Goal: Task Accomplishment & Management: Complete application form

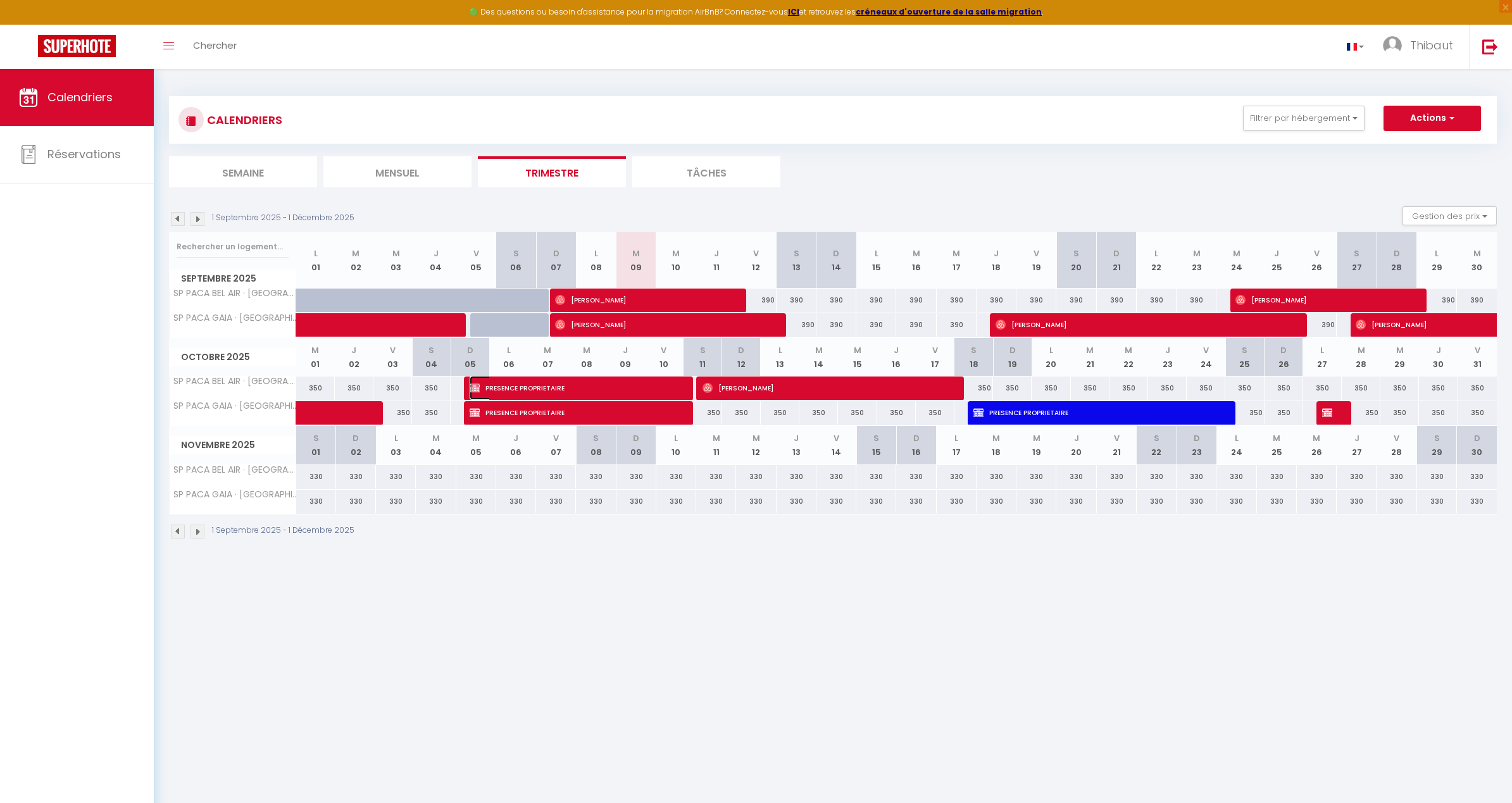
click at [581, 387] on span "PRESENCE PROPRIETAIRE" at bounding box center [576, 387] width 213 height 24
select select "OK"
select select "KO"
select select "0"
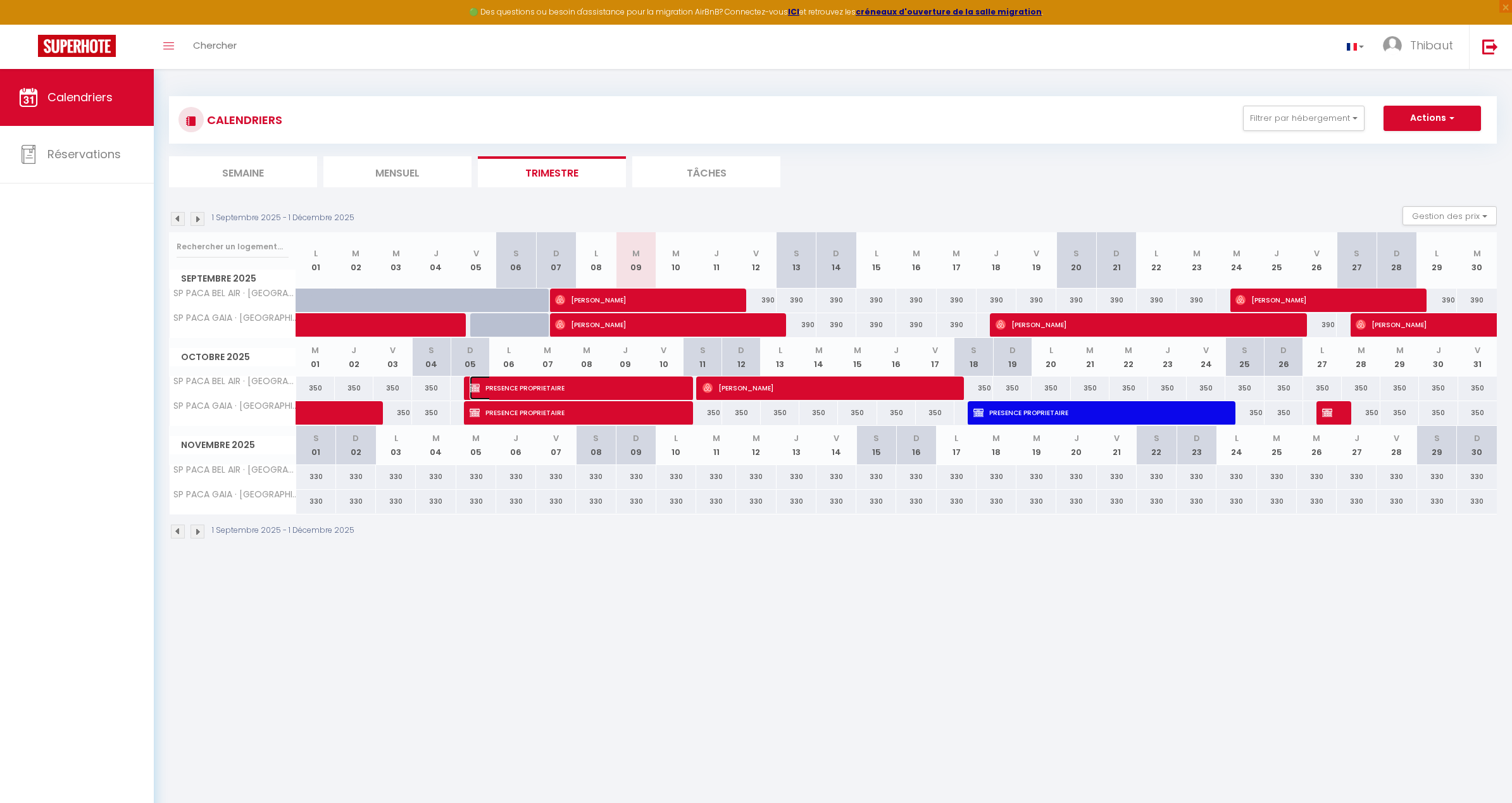
select select "1"
select select
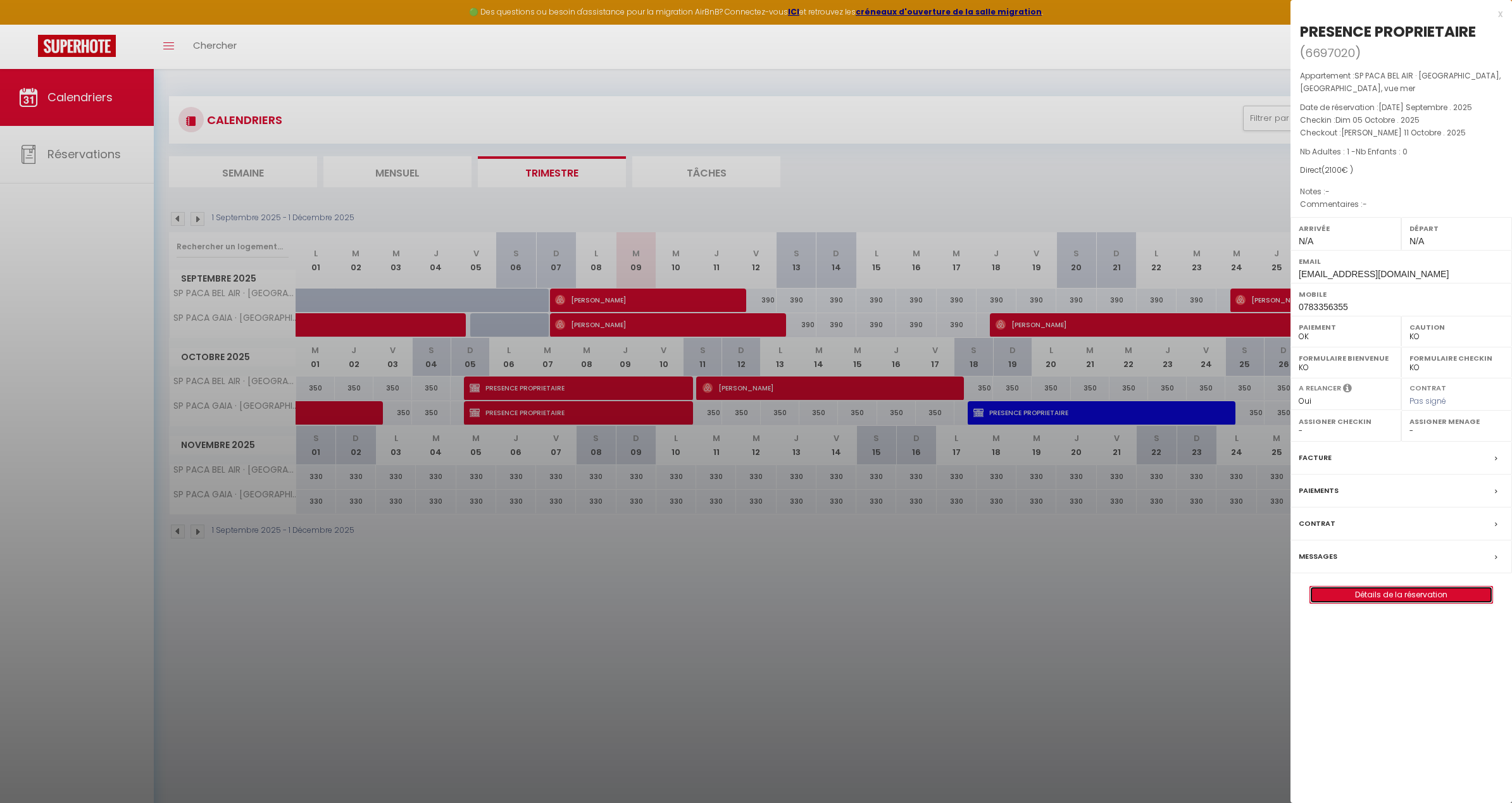
click at [850, 599] on link "Détails de la réservation" at bounding box center [1401, 594] width 182 height 16
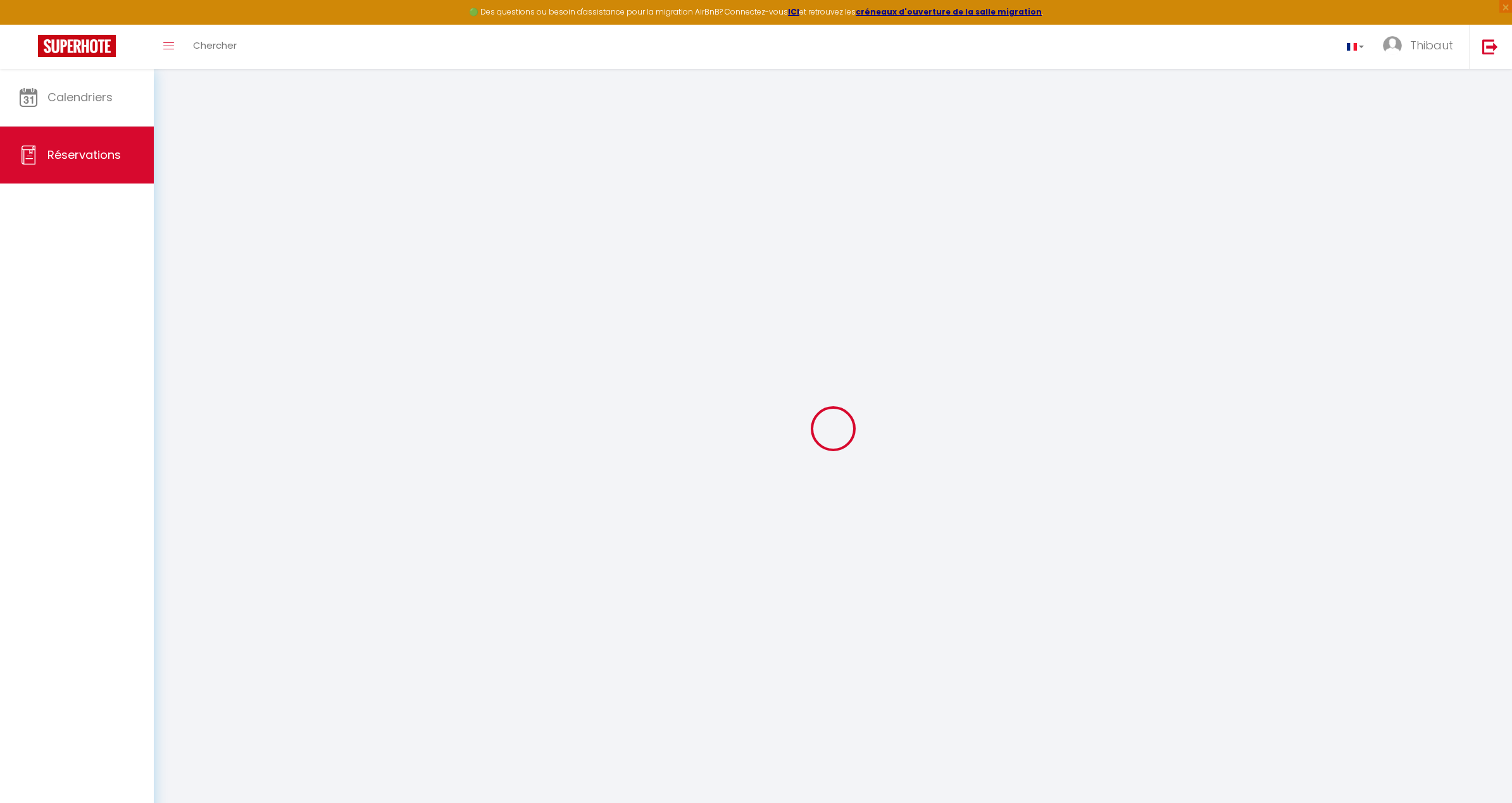
select select
type input "PRESENCE"
type input "PROPRIETAIRE"
type input "[EMAIL_ADDRESS][DOMAIN_NAME]"
type input "0783356355"
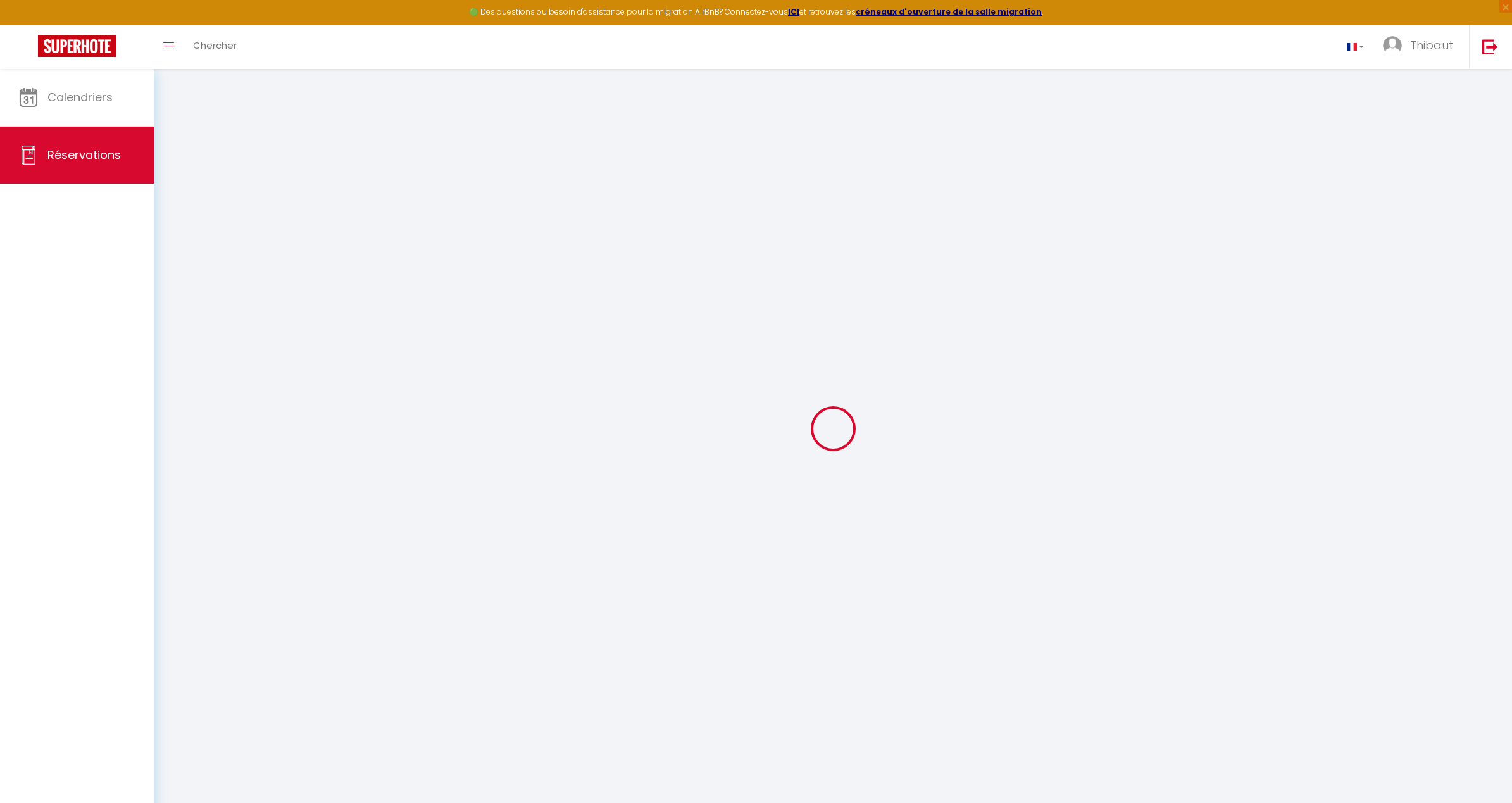
select select "FR"
select select "58331"
select select "1"
type input "Dim 05 Octobre 2025"
select select
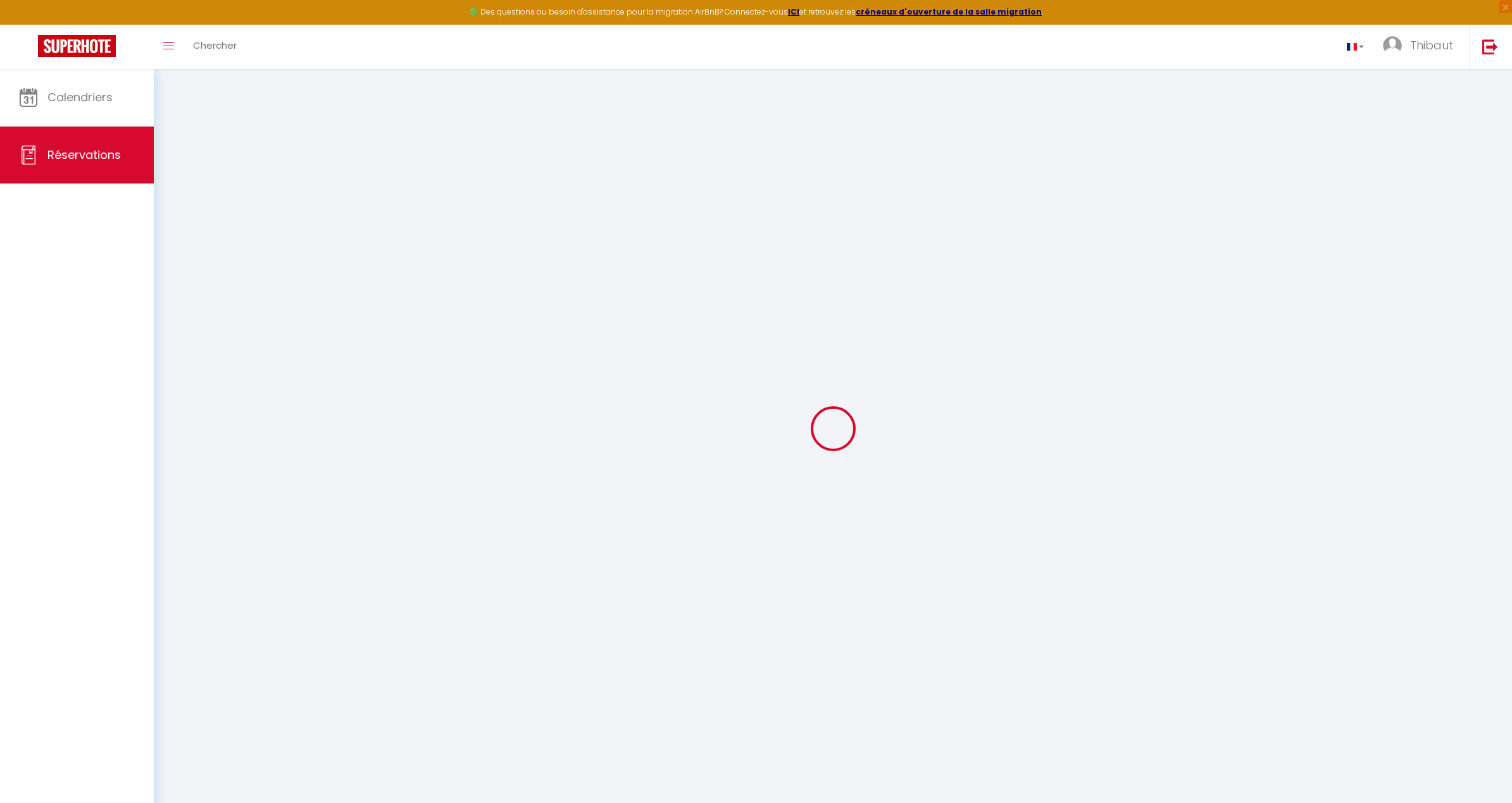
type input "[PERSON_NAME] 11 Octobre 2025"
select select
type input "1"
select select "12"
select select
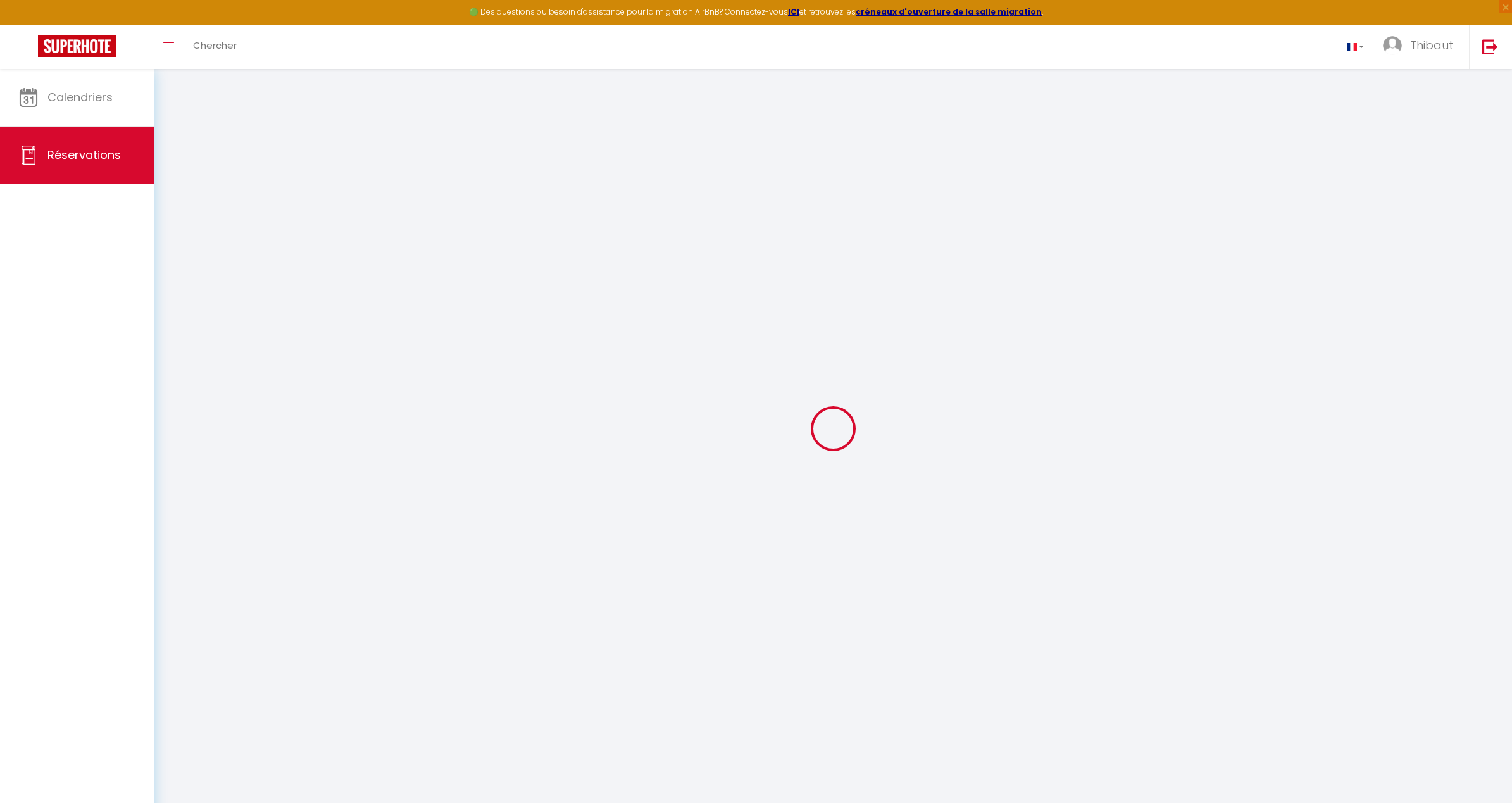
type input "2100"
checkbox input "true"
type input "0"
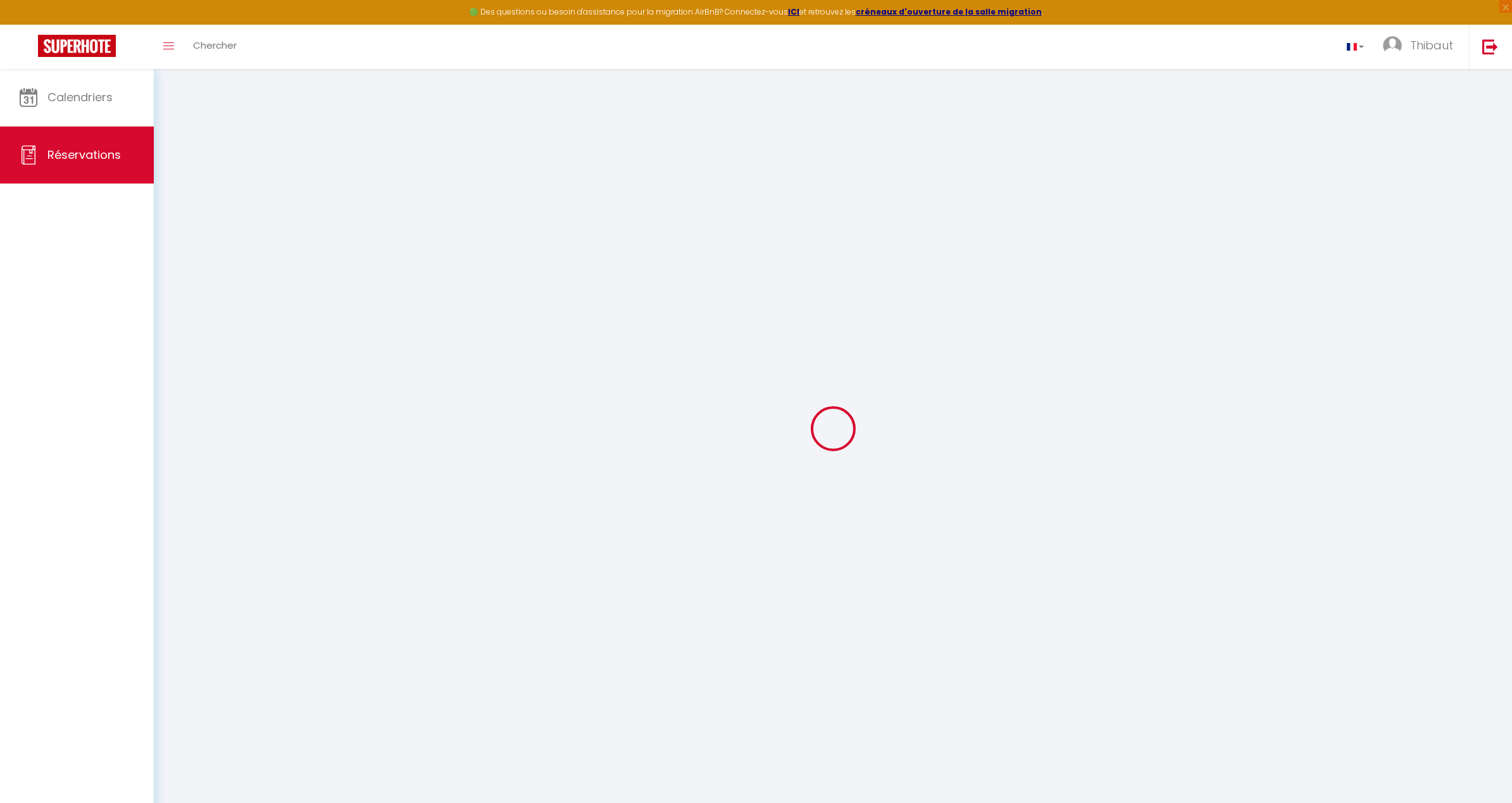
select select
select select "14"
checkbox input "true"
select select
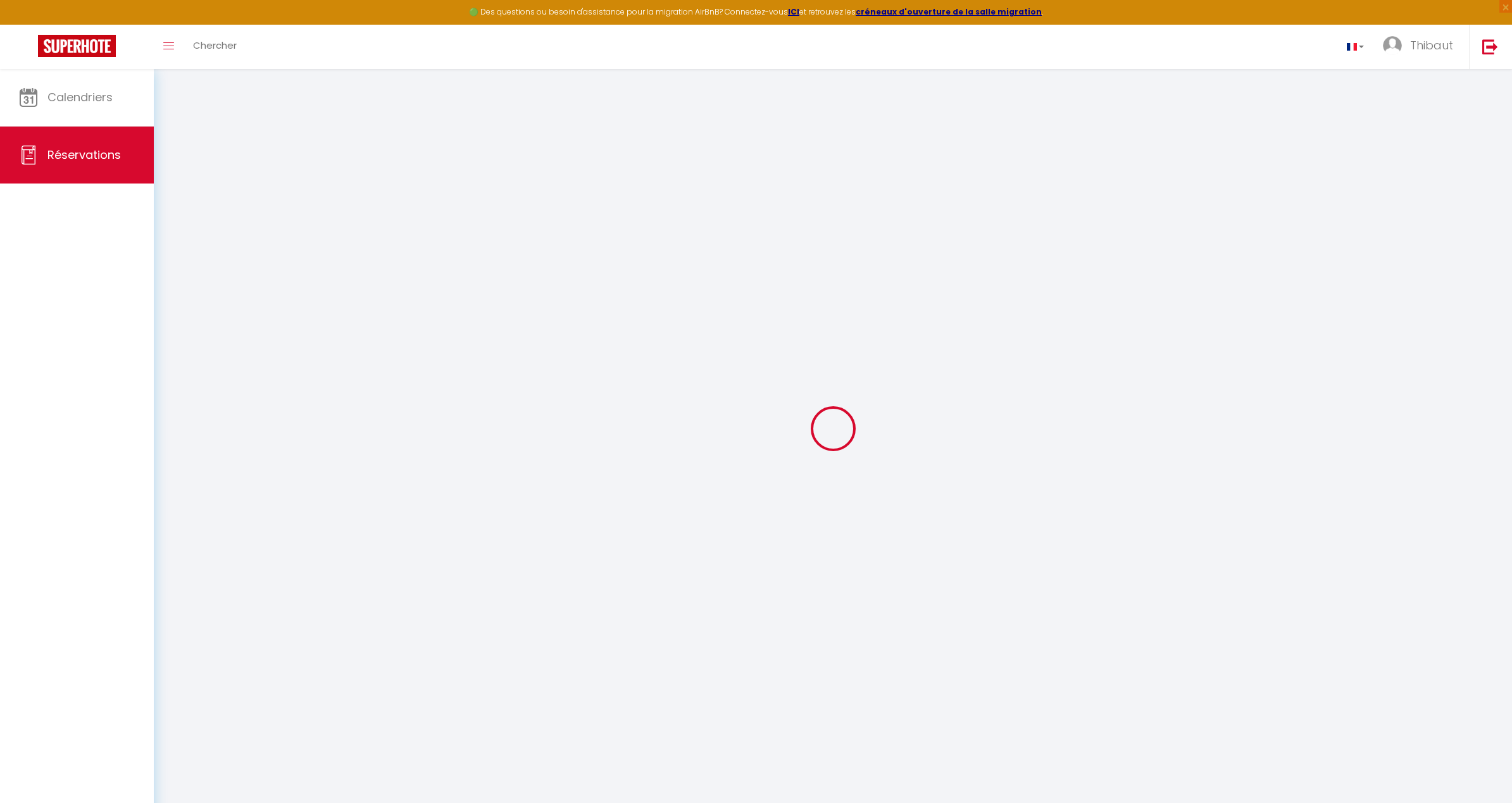
select select
checkbox input "true"
select select
checkbox input "true"
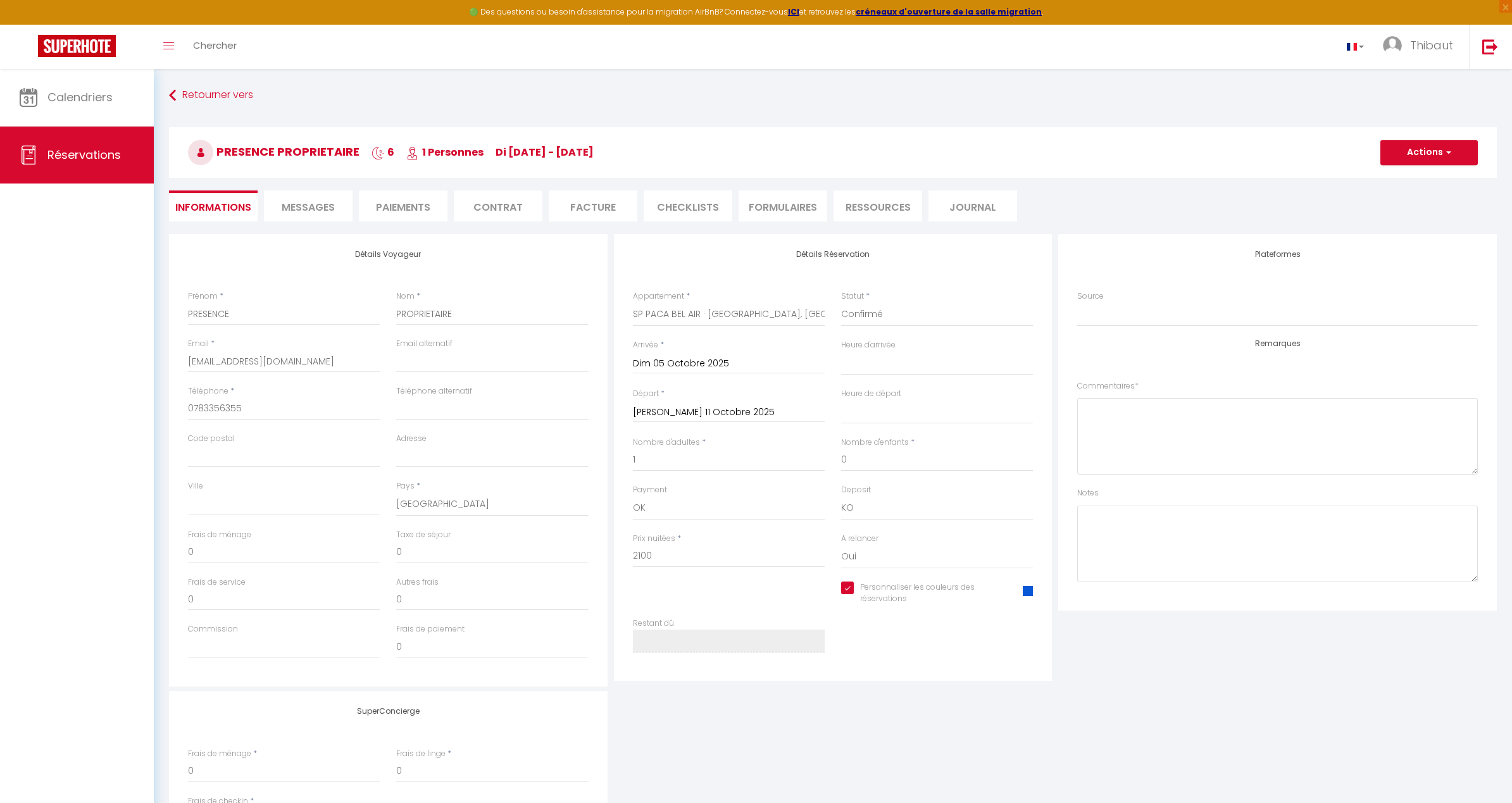
select select
checkbox input "true"
select select
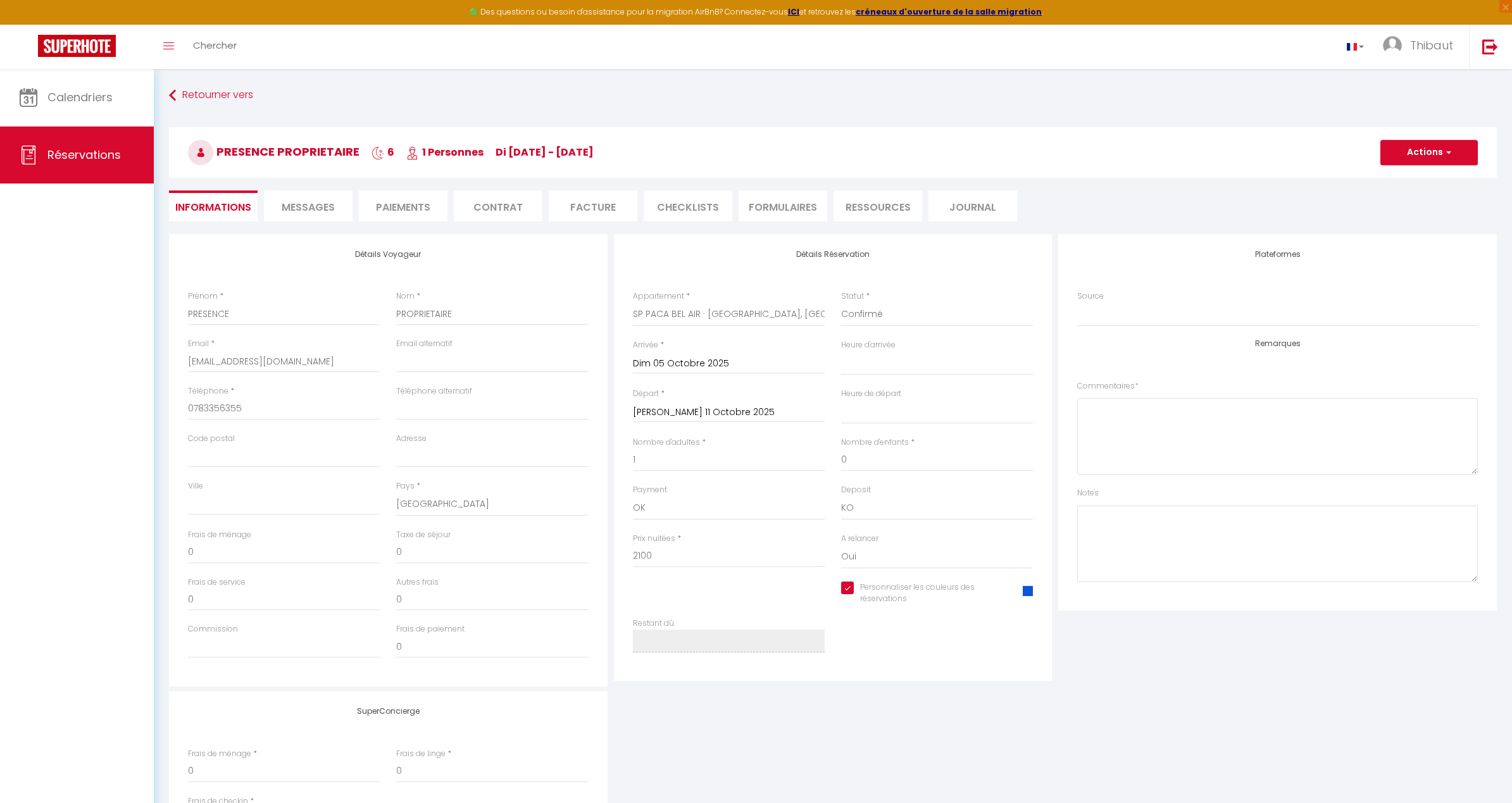
checkbox input "true"
select select
click at [850, 595] on span at bounding box center [1028, 590] width 10 height 10
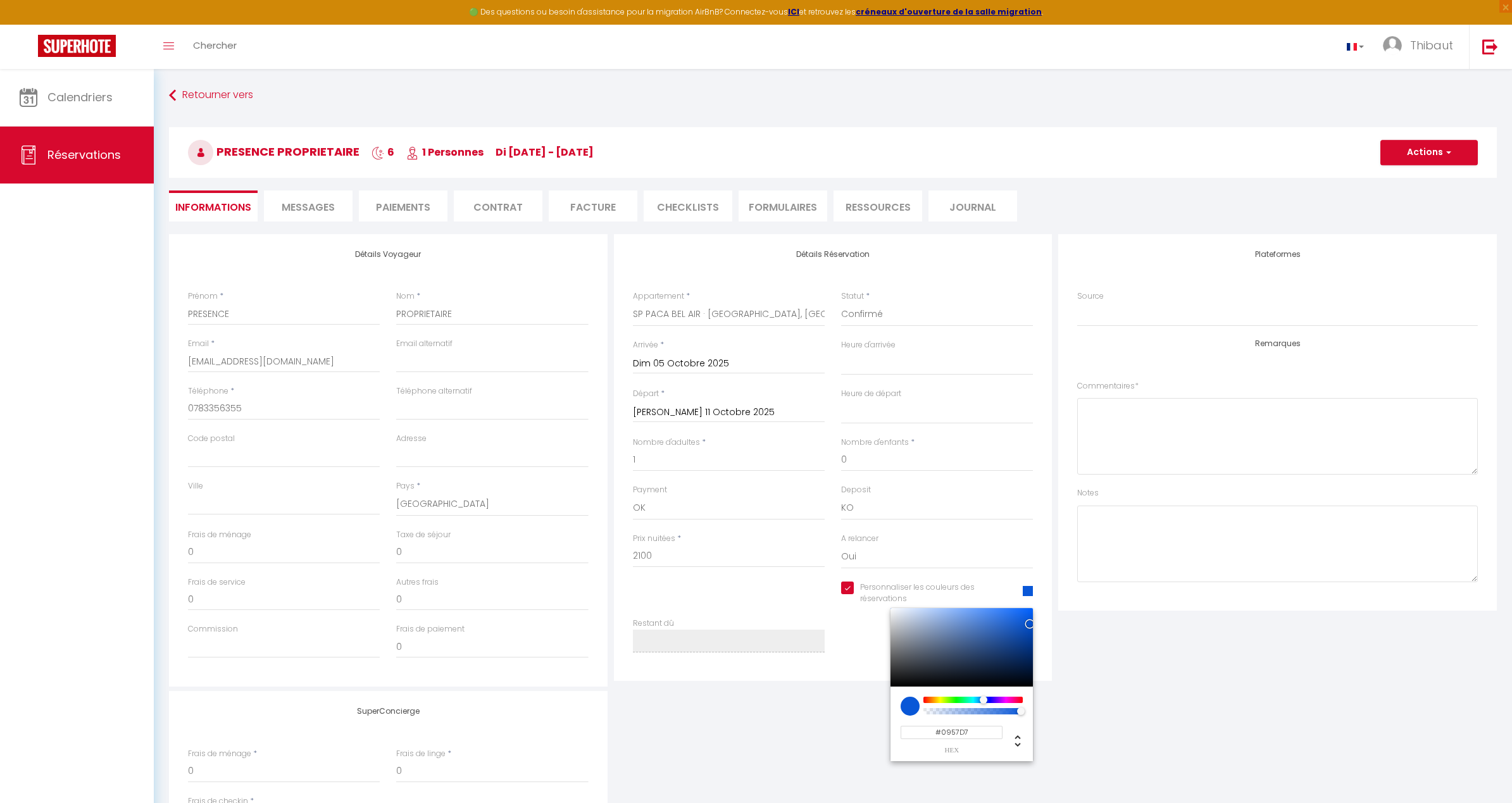
select select
checkbox input "true"
type input "#0924D7"
click at [850, 700] on div at bounding box center [987, 701] width 7 height 8
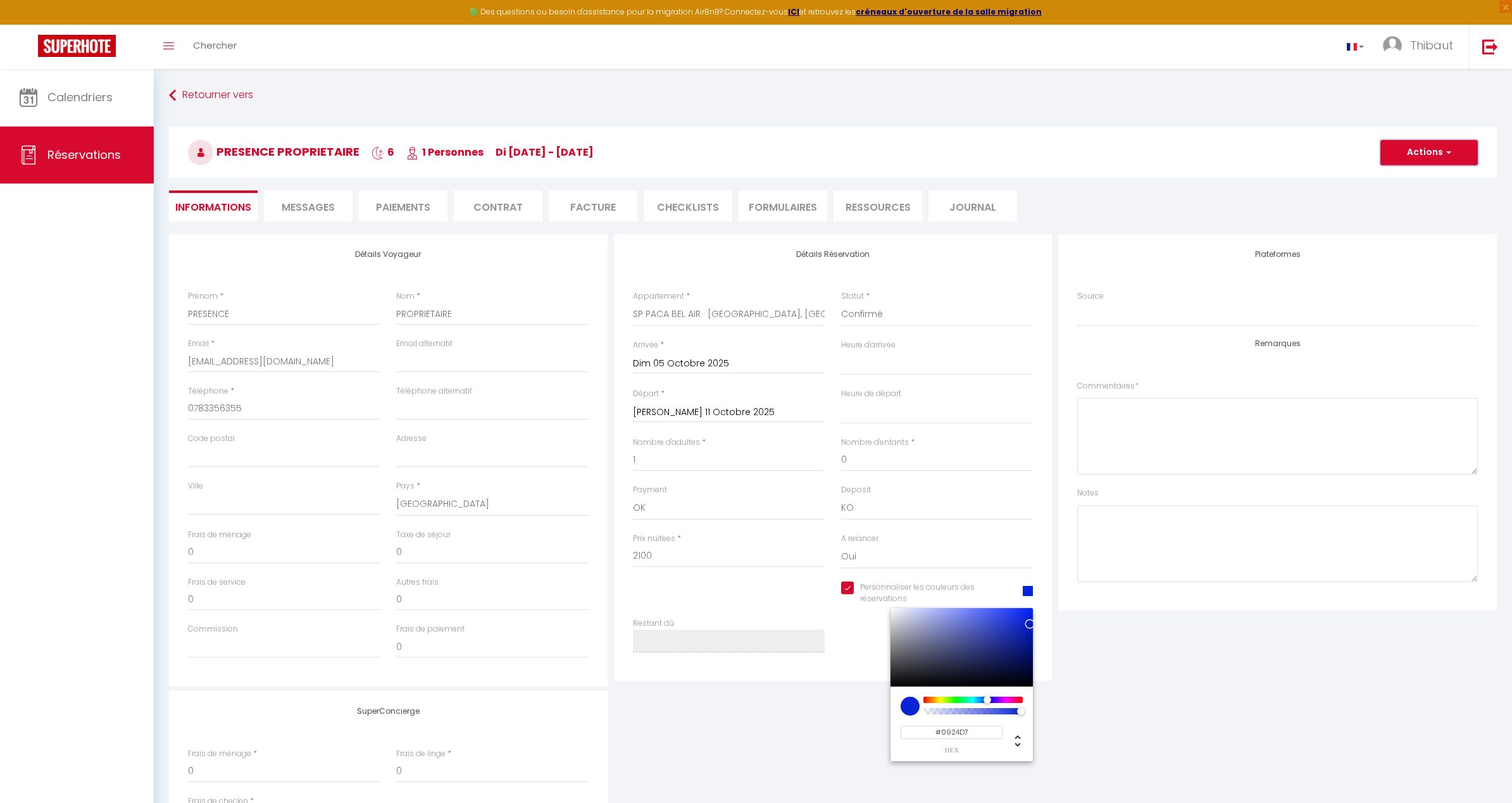
click at [850, 158] on button "Actions" at bounding box center [1429, 153] width 97 height 26
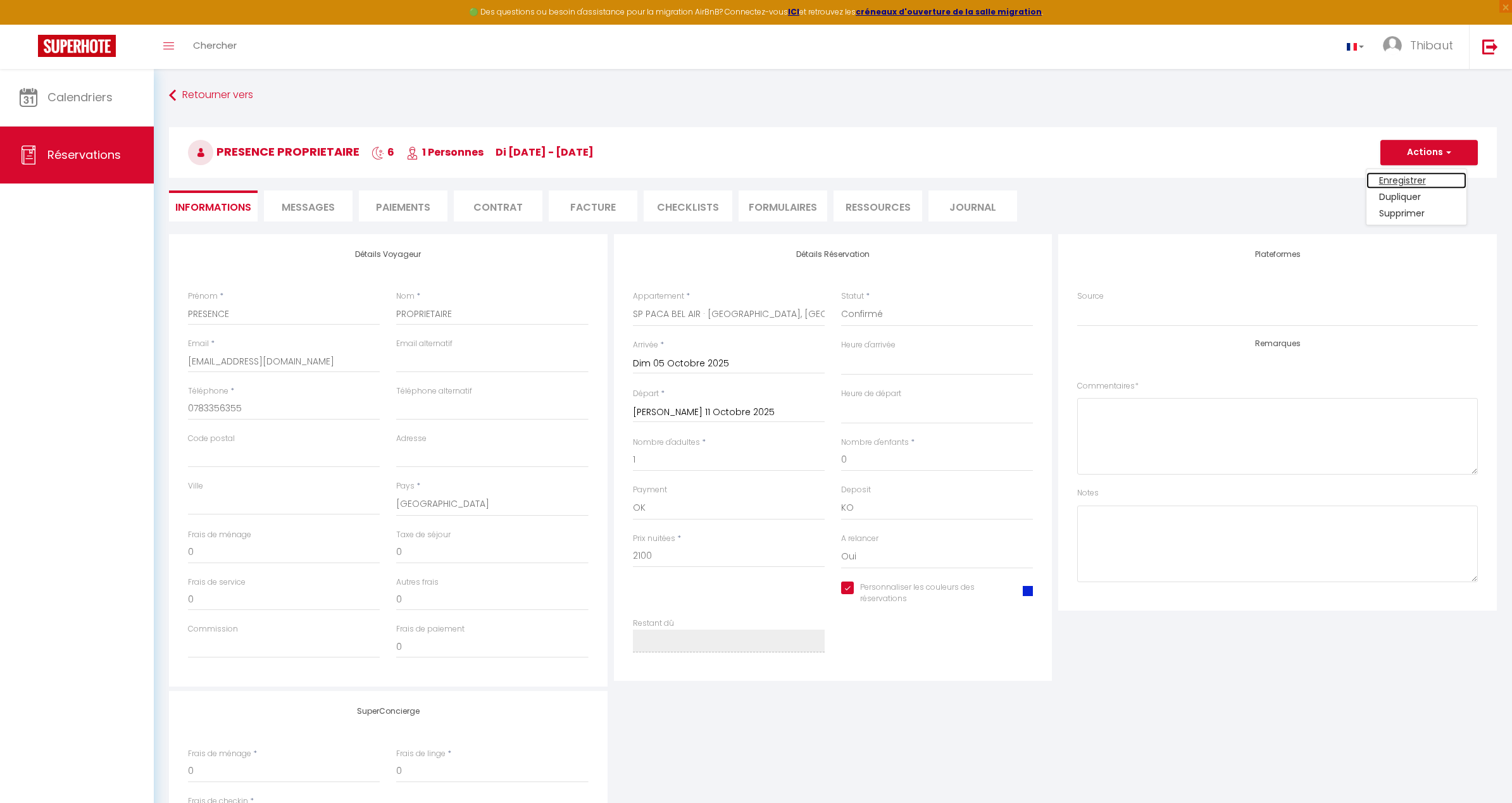
click at [850, 181] on link "Enregistrer" at bounding box center [1415, 181] width 100 height 16
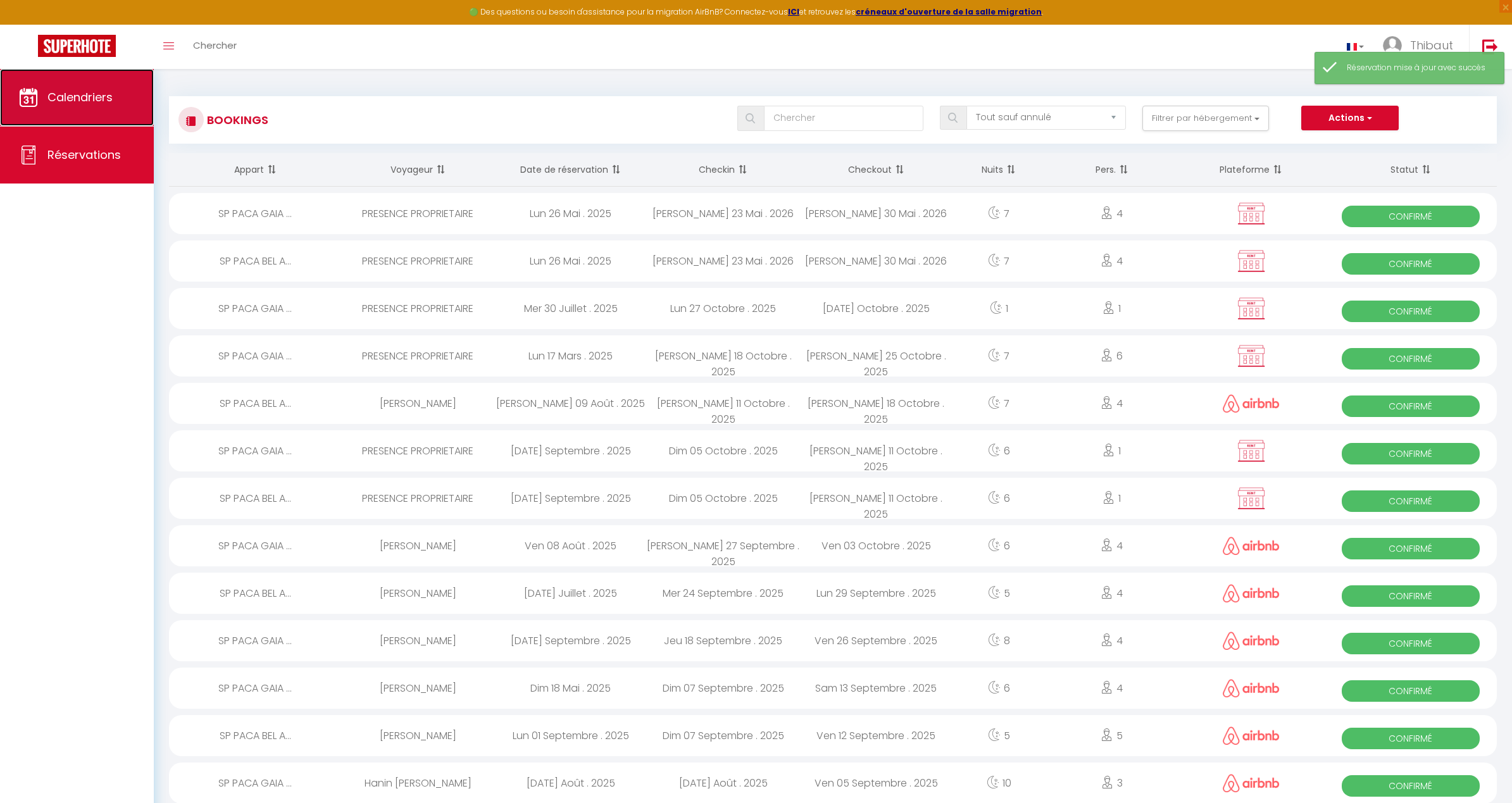
click at [68, 89] on span "Calendriers" at bounding box center [80, 96] width 65 height 16
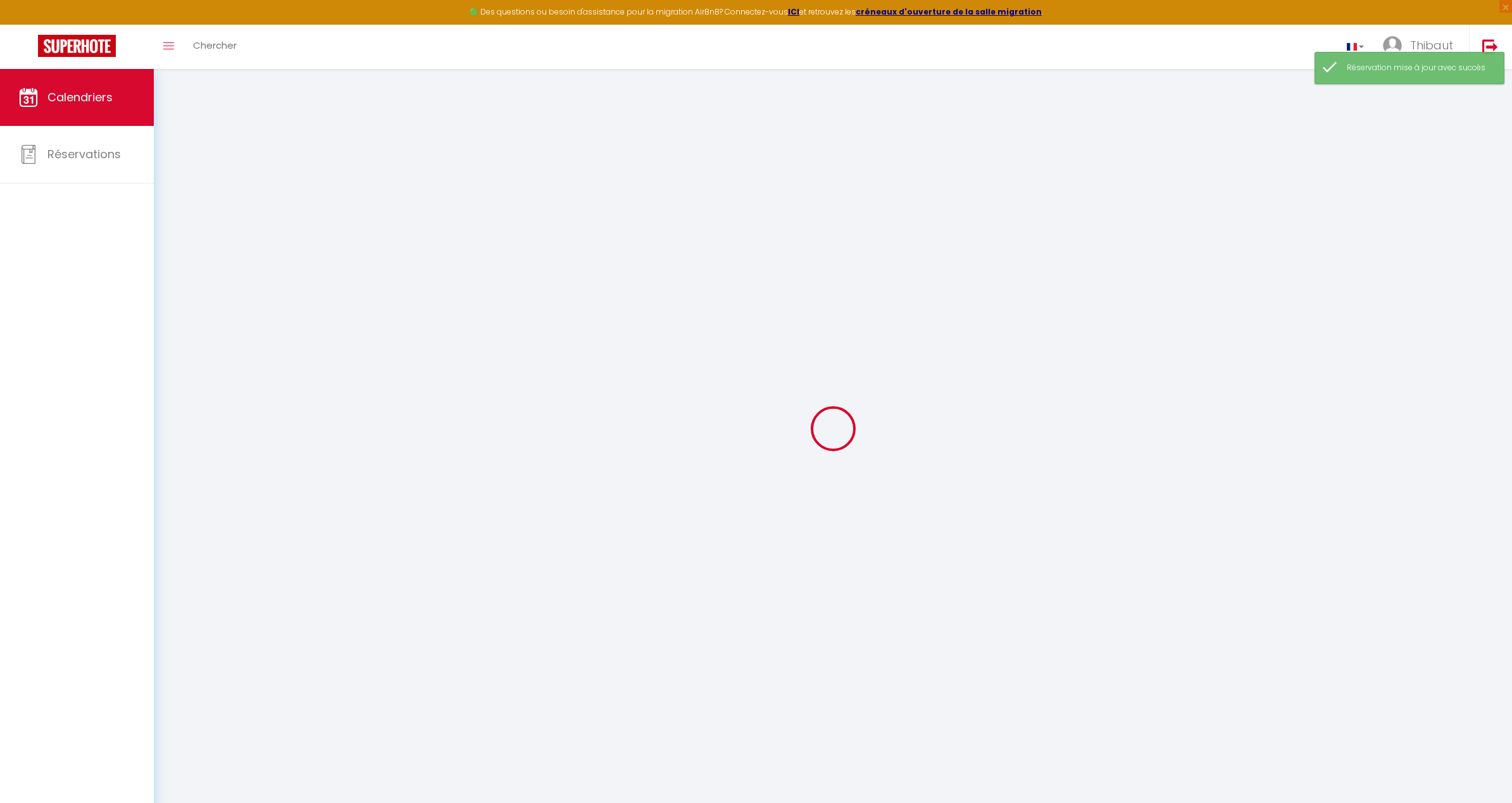
select select
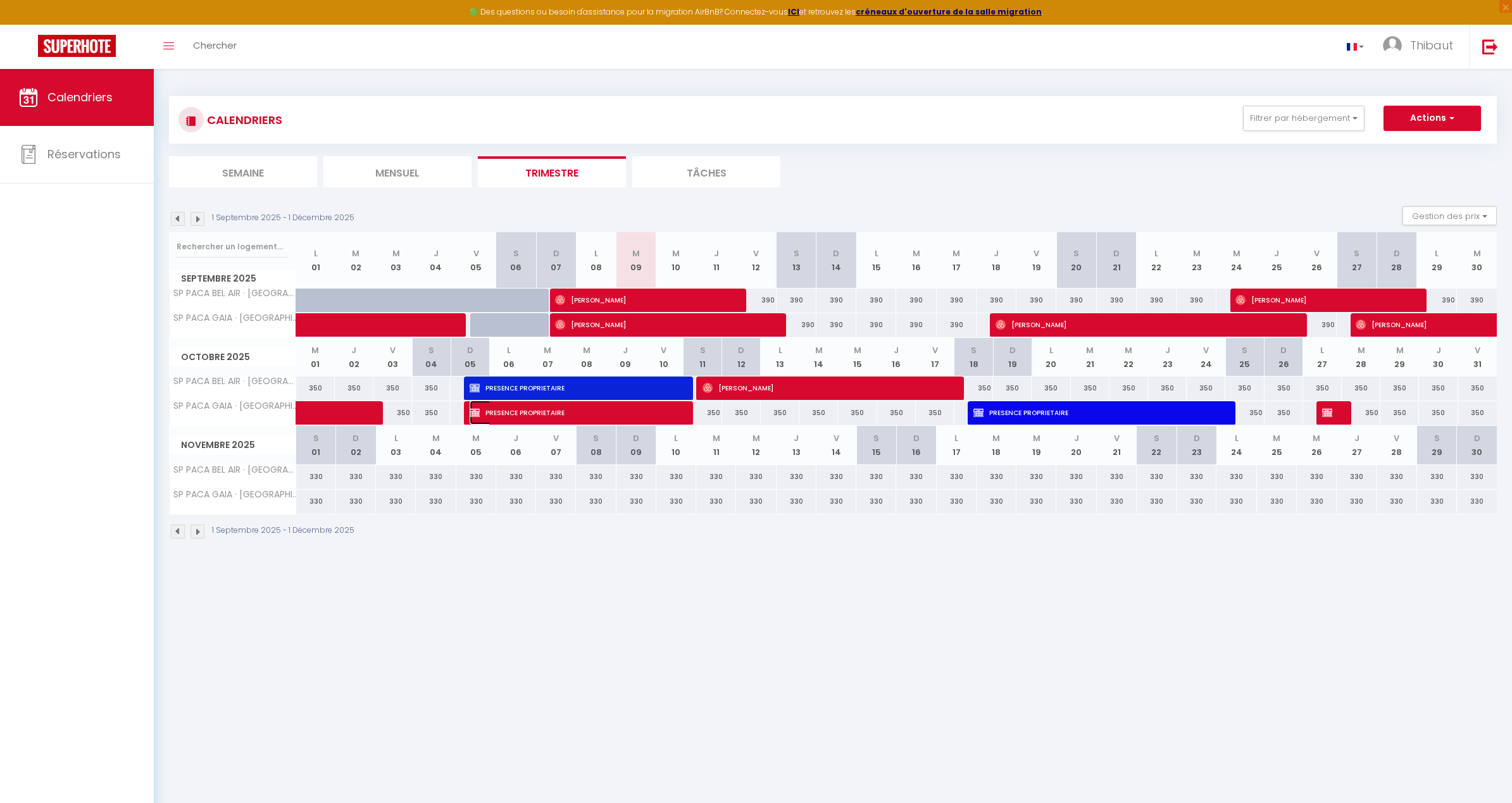
click at [539, 411] on span "PRESENCE PROPRIETAIRE" at bounding box center [576, 412] width 213 height 24
select select "OK"
select select "KO"
select select "0"
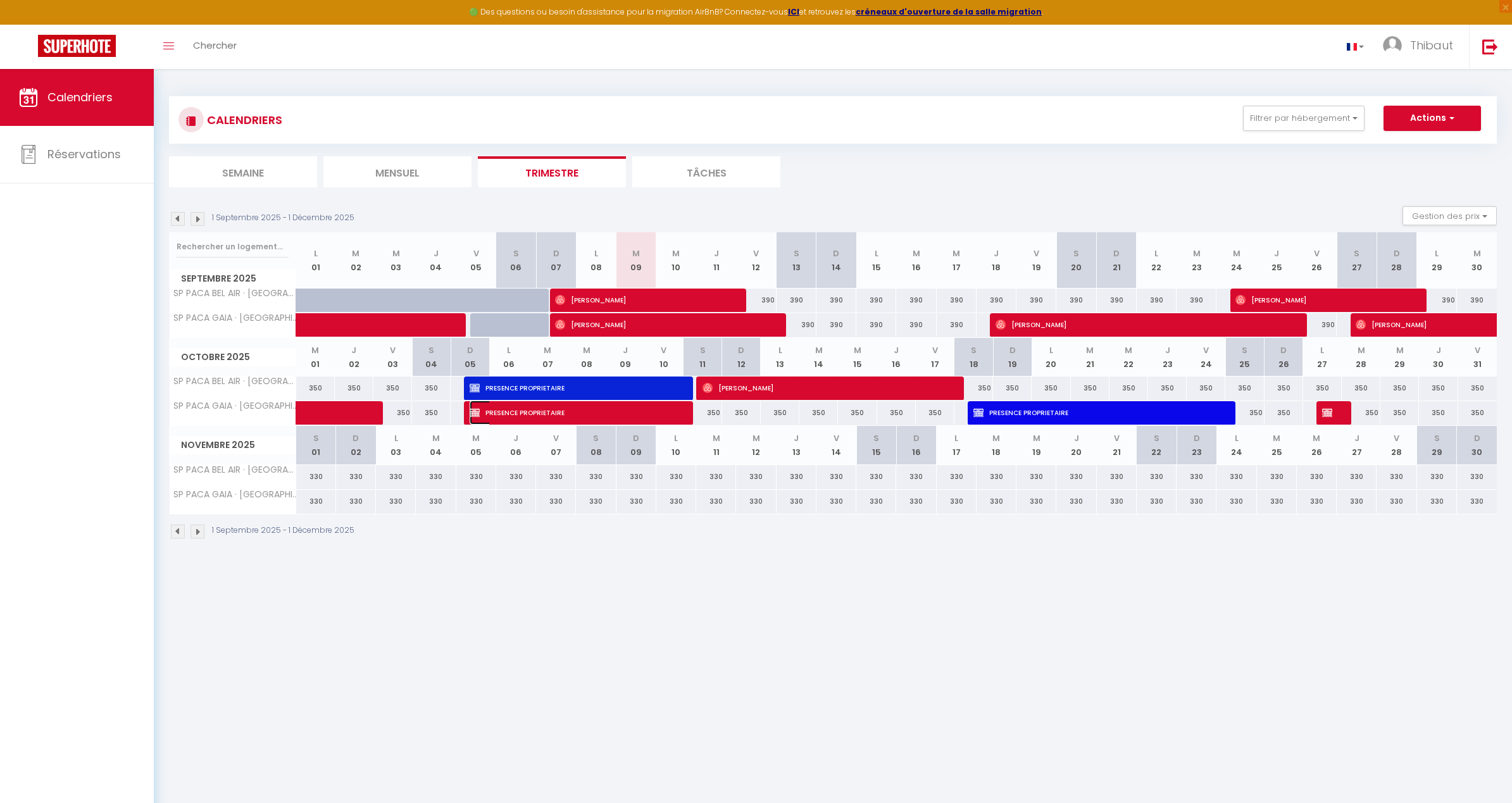
select select "1"
select select
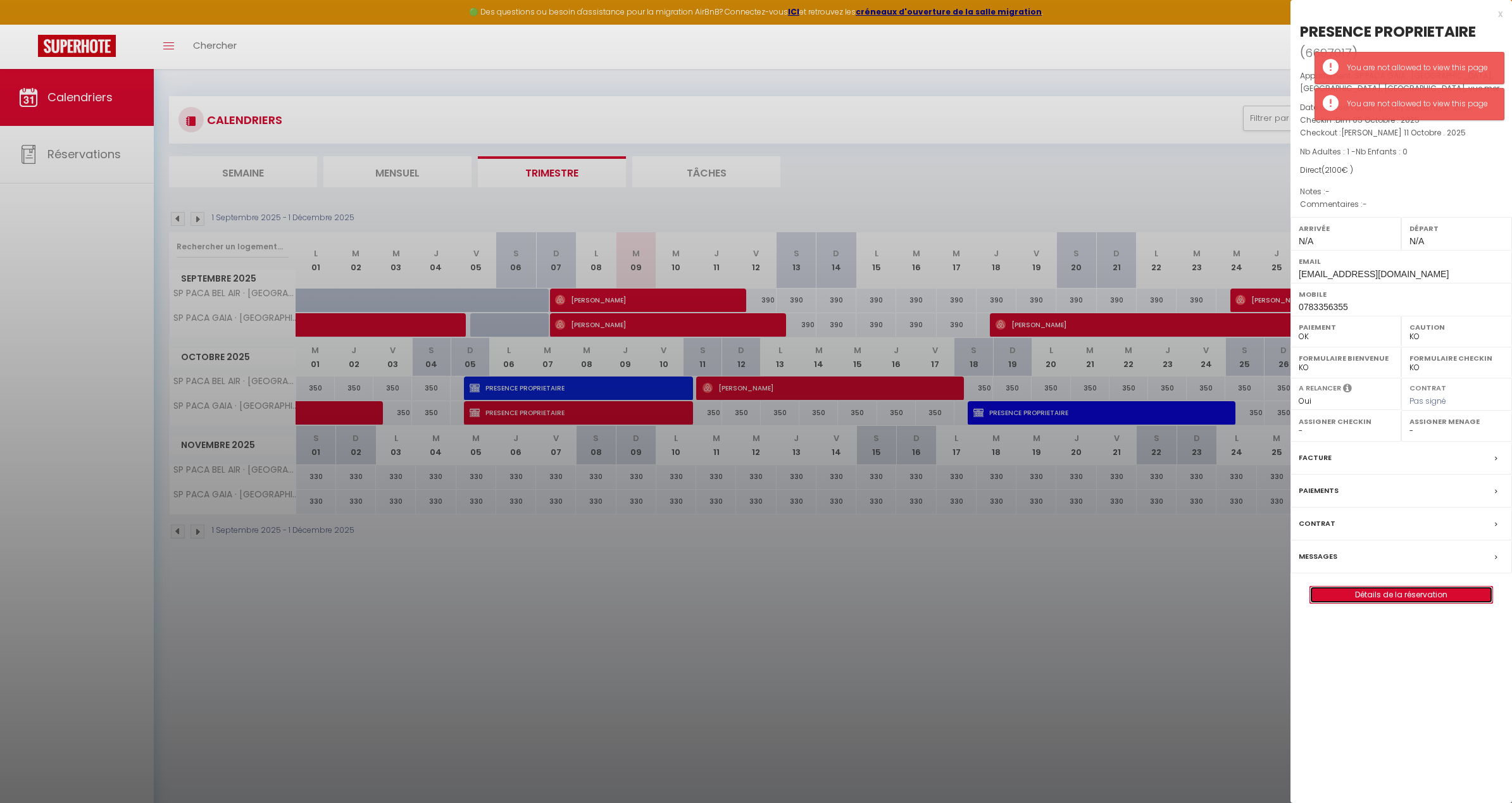
click at [850, 592] on link "Détails de la réservation" at bounding box center [1401, 594] width 182 height 16
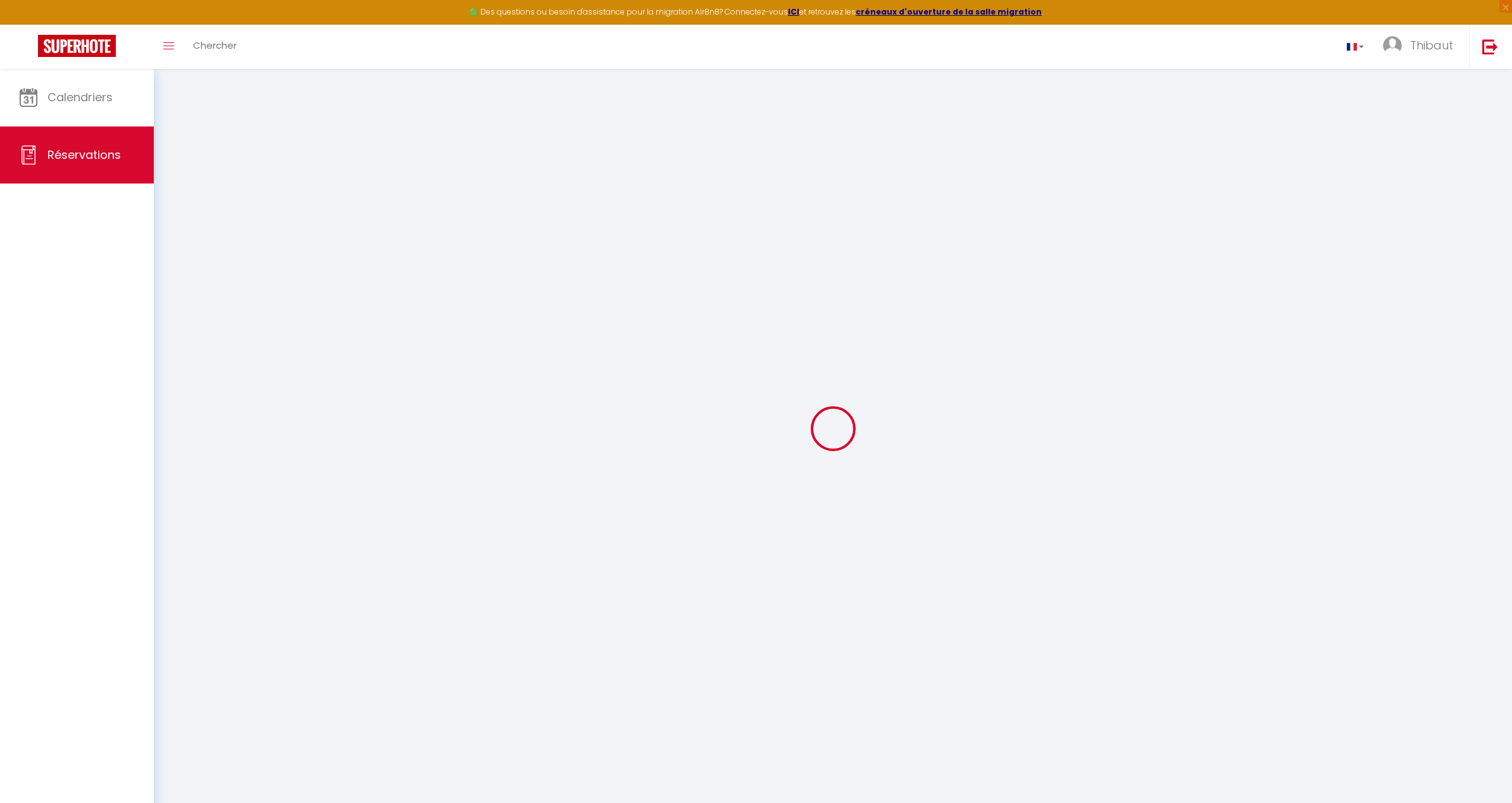
type input "PRESENCE"
type input "PROPRIETAIRE"
type input "[EMAIL_ADDRESS][DOMAIN_NAME]"
type input "0783356355"
select select "FR"
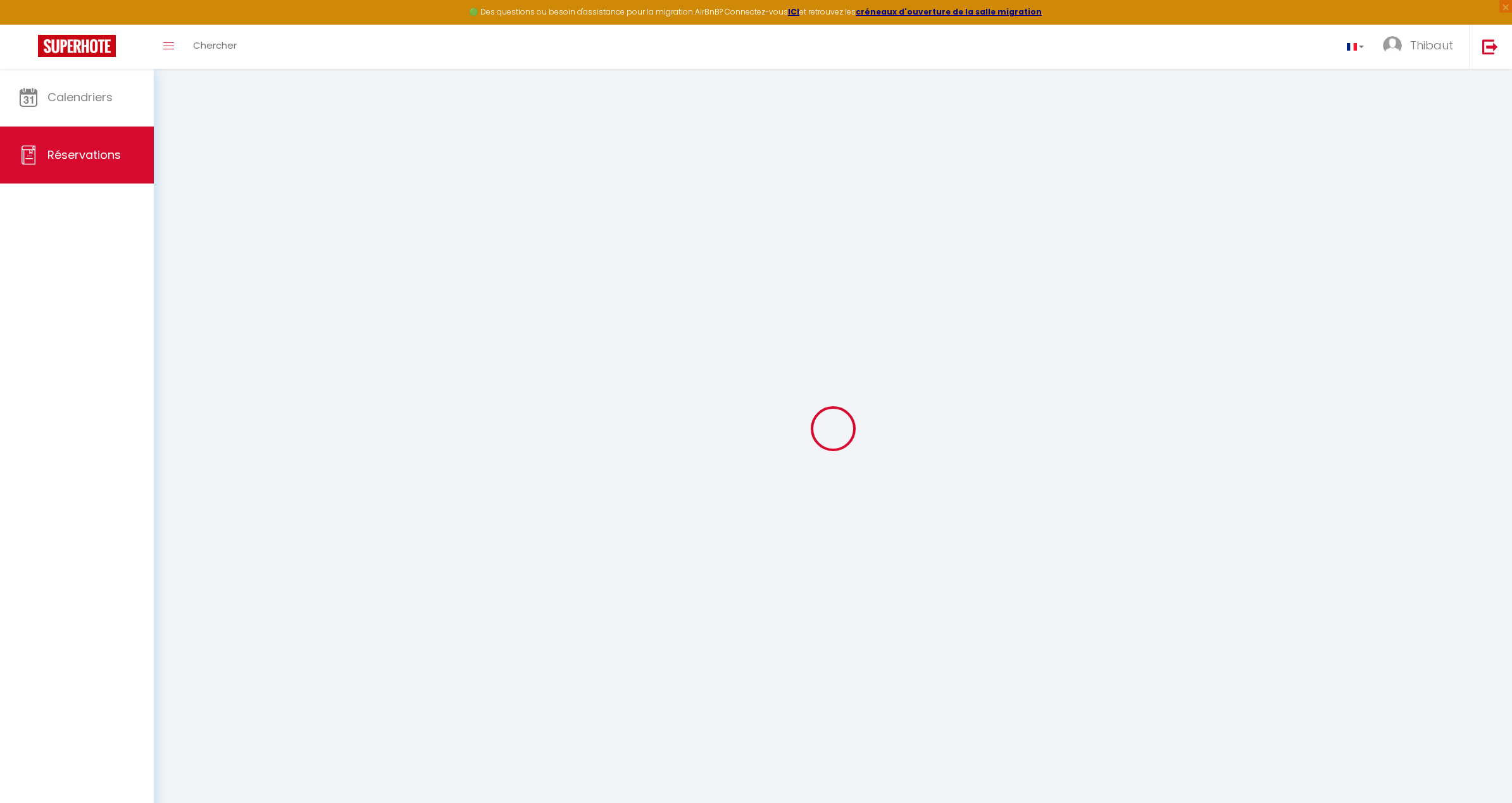
select select "58330"
select select "1"
type input "Dim 05 Octobre 2025"
select select
type input "[PERSON_NAME] 11 Octobre 2025"
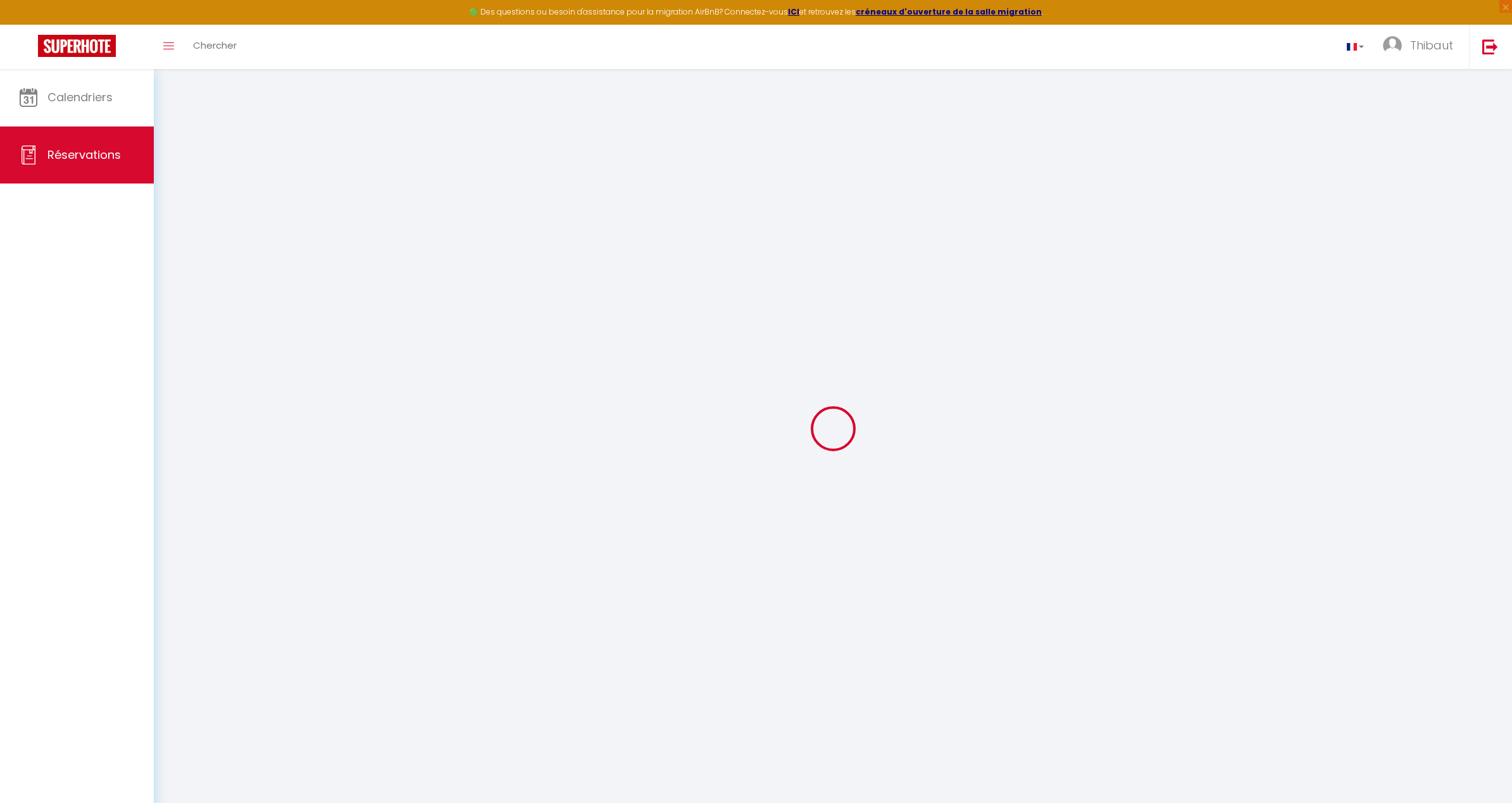
select select
type input "1"
select select "12"
select select
type input "2100"
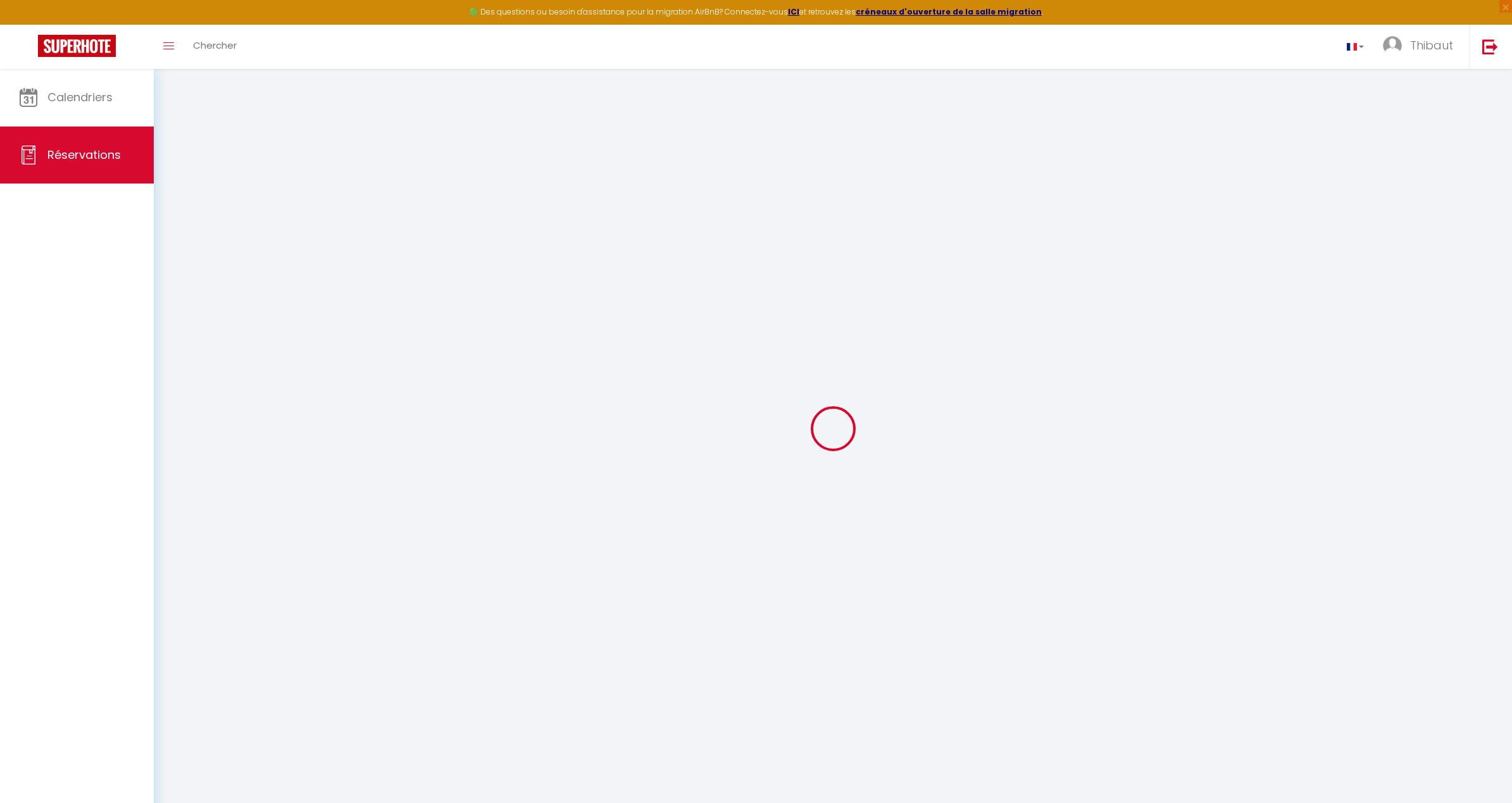
checkbox input "true"
type input "0"
select select
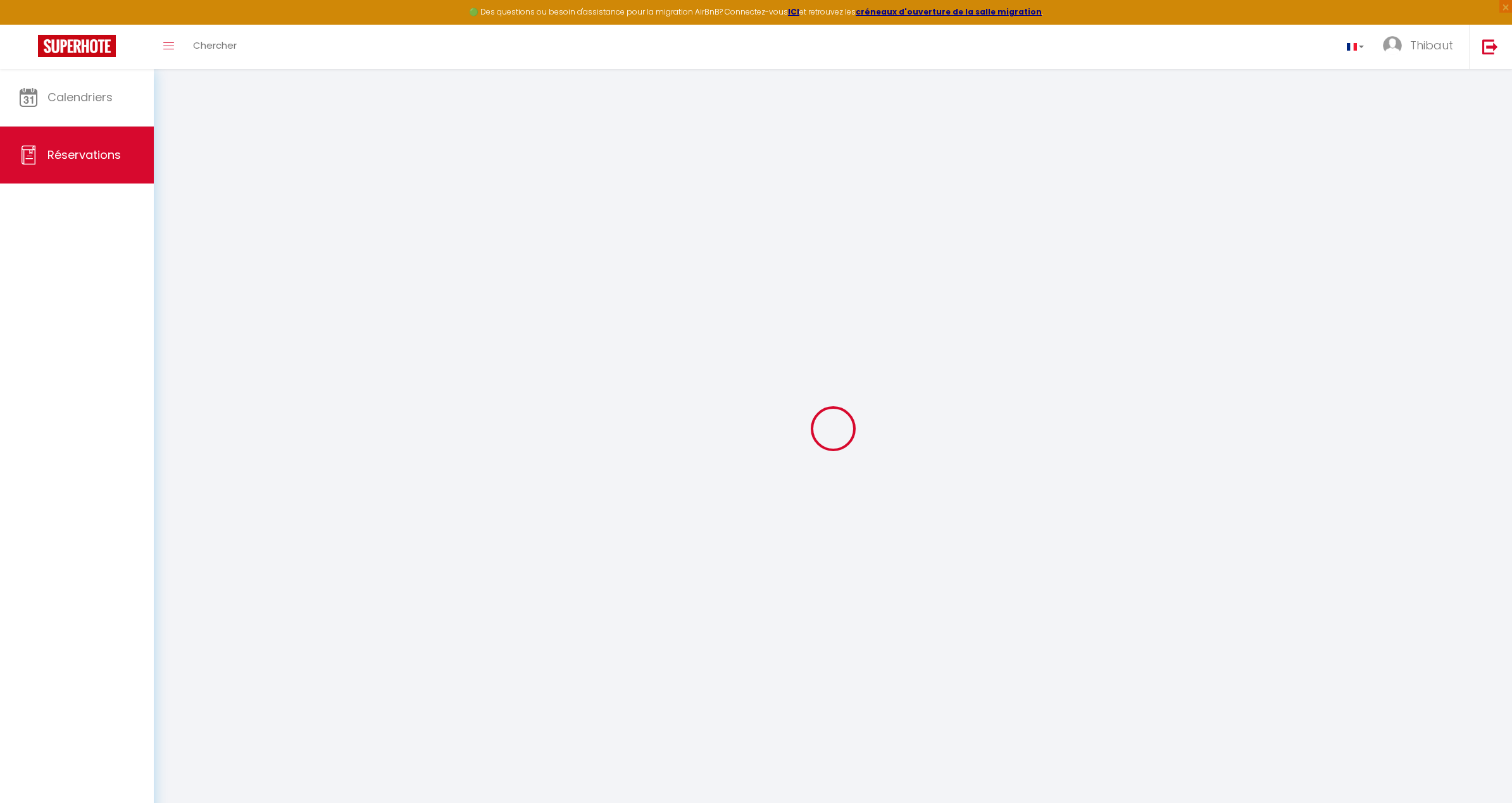
select select
select select "14"
checkbox input "true"
select select
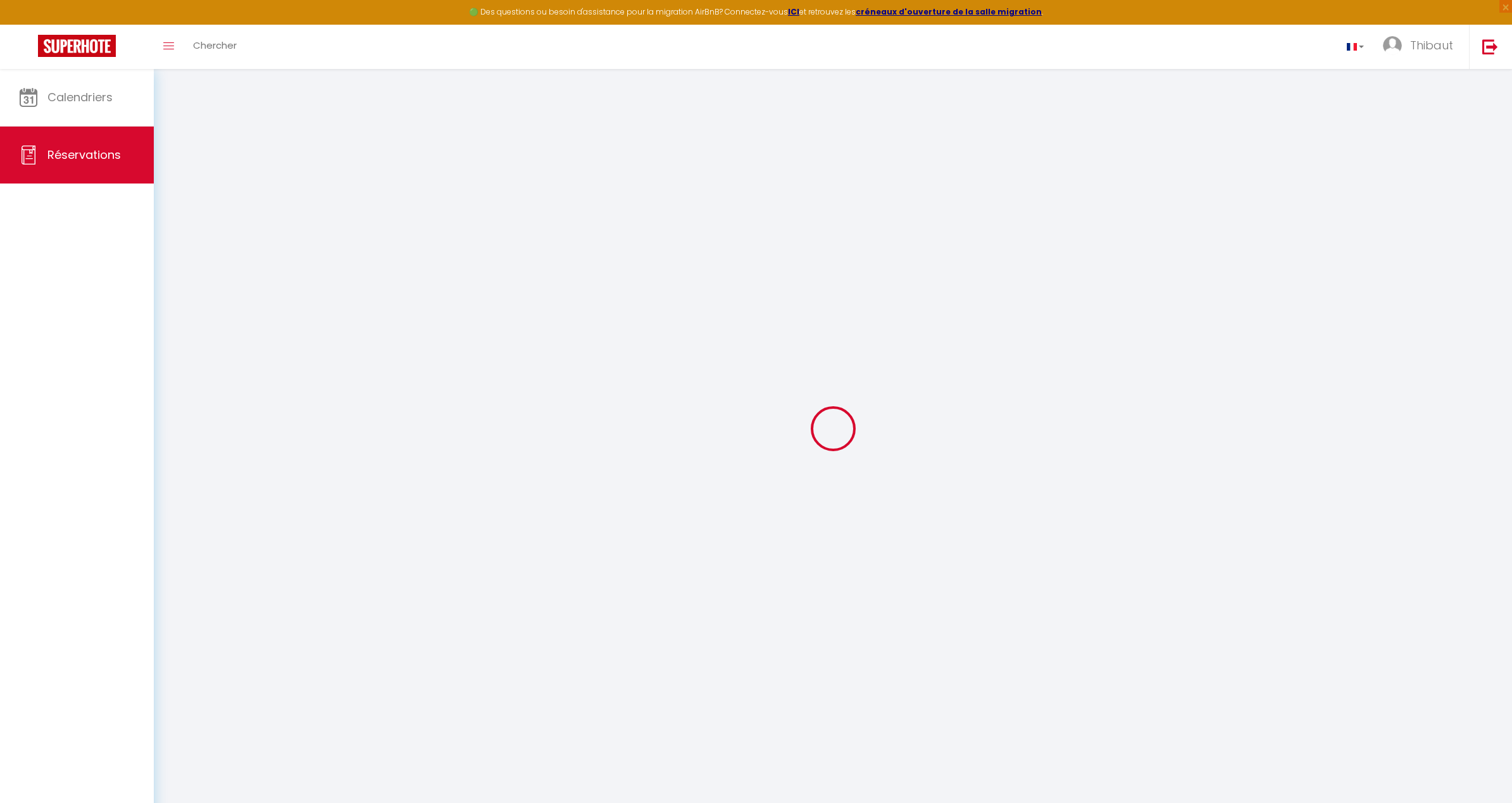
checkbox input "true"
select select
checkbox input "true"
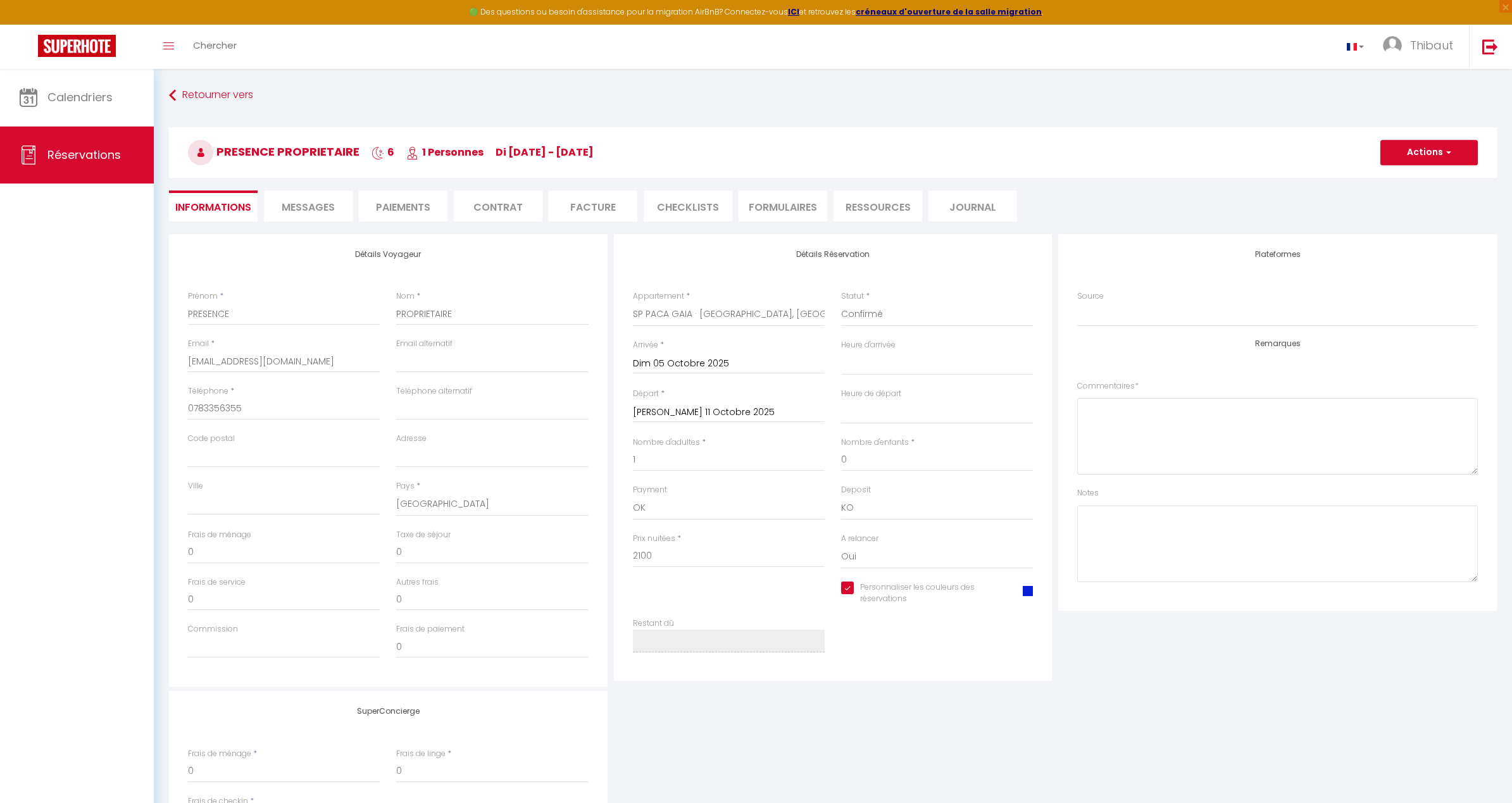
select select
checkbox input "true"
select select
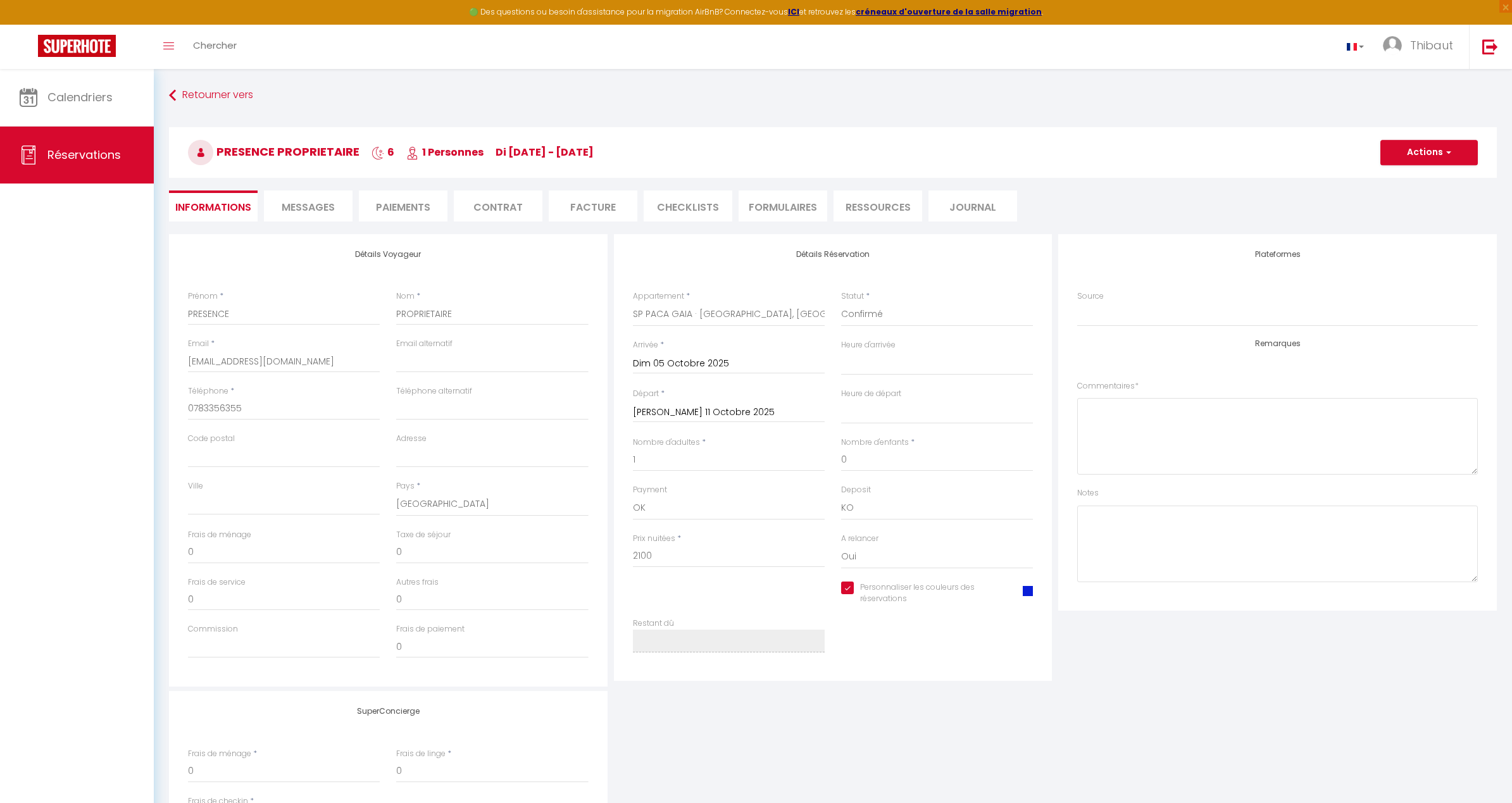
checkbox input "true"
select select
click at [850, 589] on span at bounding box center [1028, 590] width 10 height 10
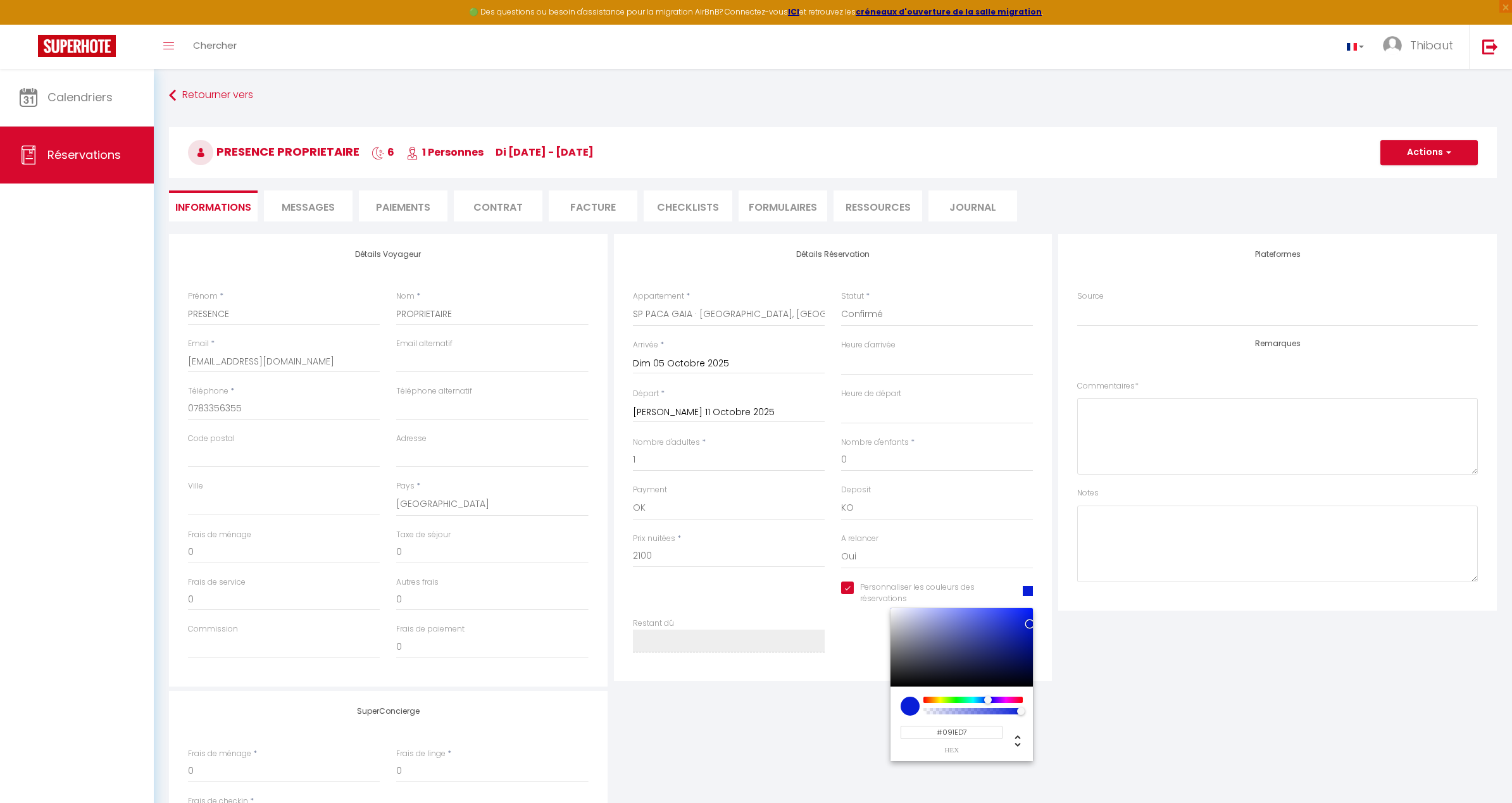
select select
checkbox input "true"
type input "#0914D7"
click at [850, 700] on div at bounding box center [987, 699] width 7 height 7
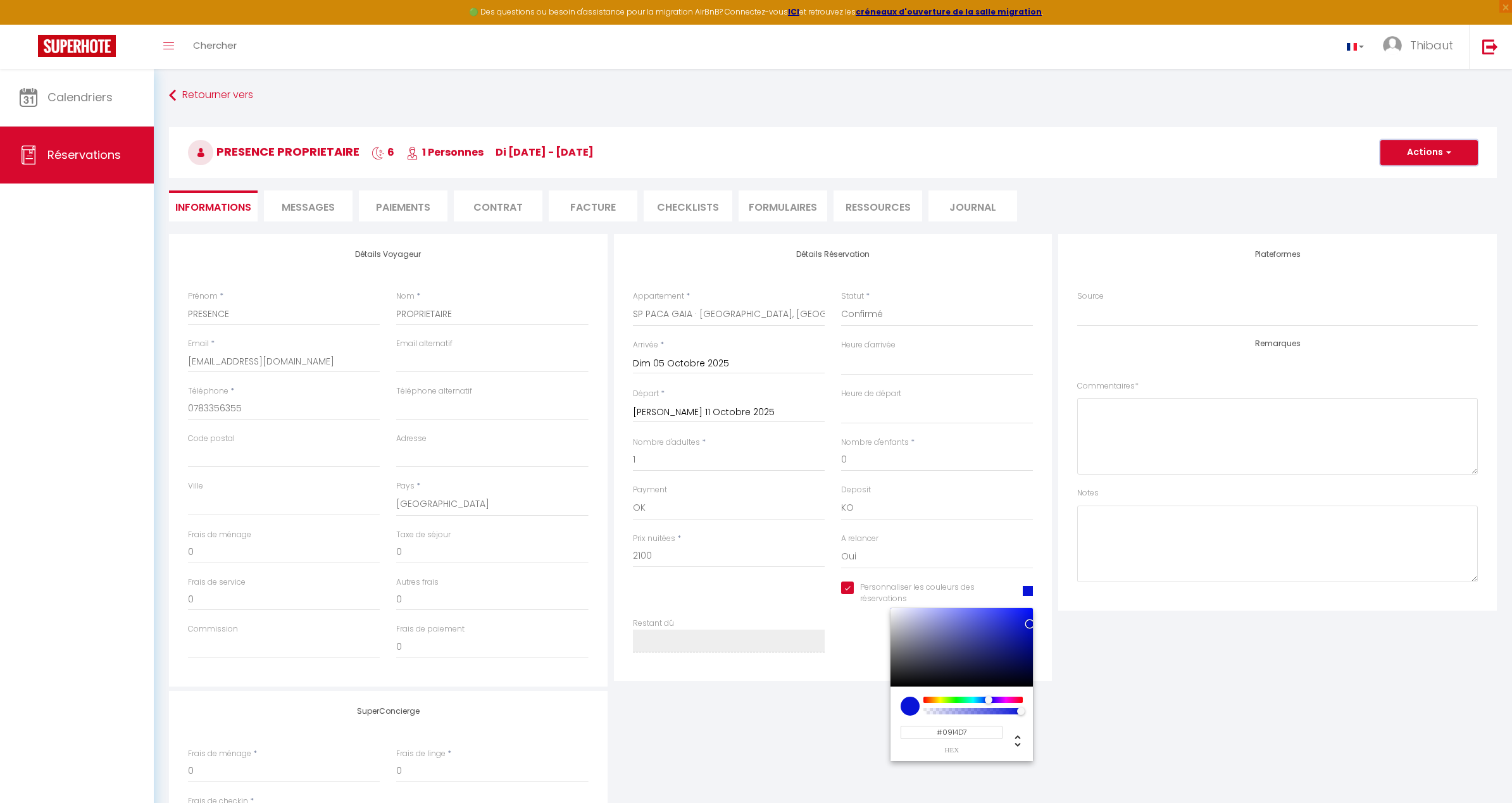
click at [850, 156] on button "Actions" at bounding box center [1429, 153] width 97 height 26
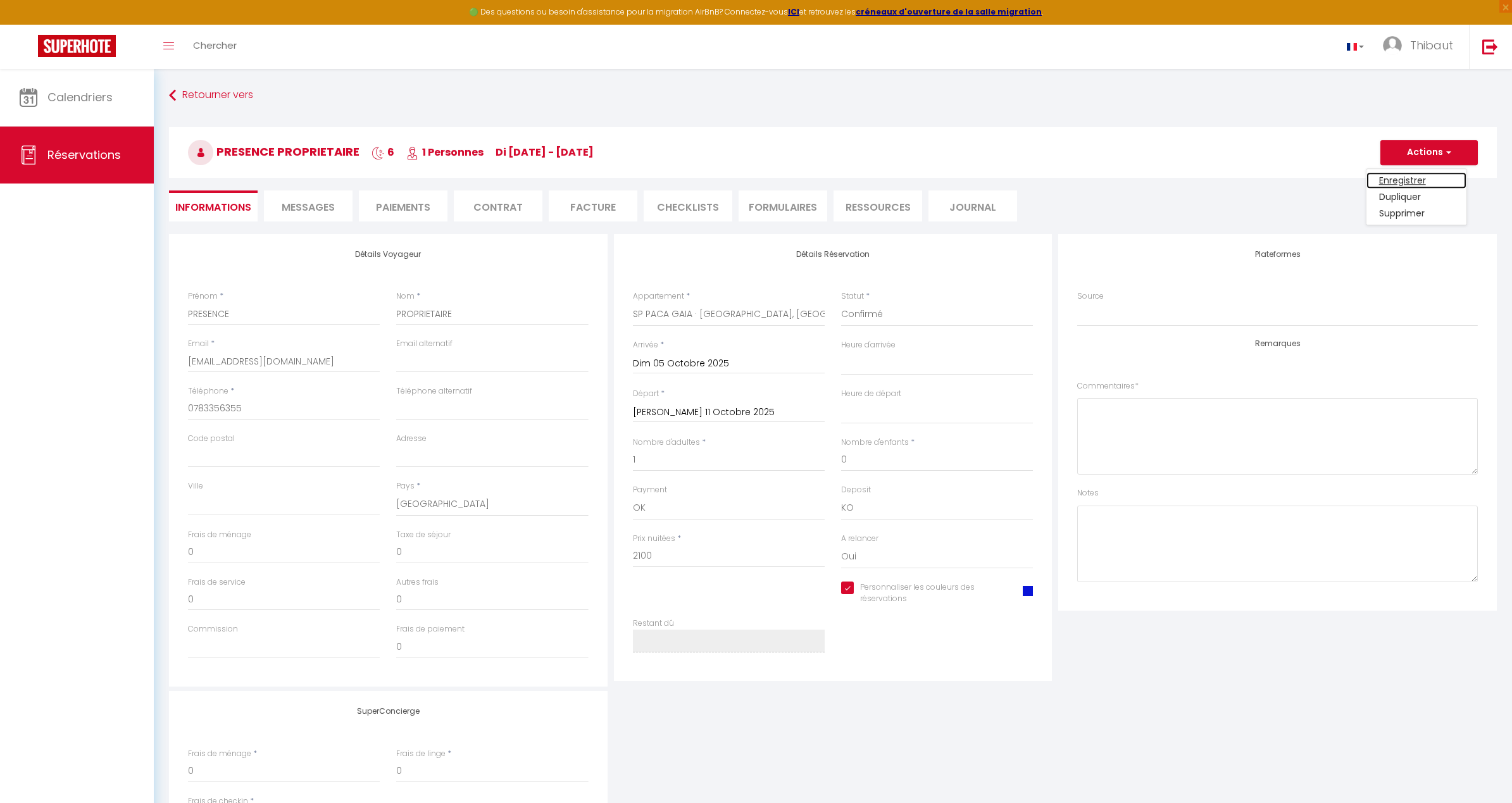
click at [850, 177] on link "Enregistrer" at bounding box center [1415, 181] width 100 height 16
select select "not_cancelled"
